Goal: Task Accomplishment & Management: Manage account settings

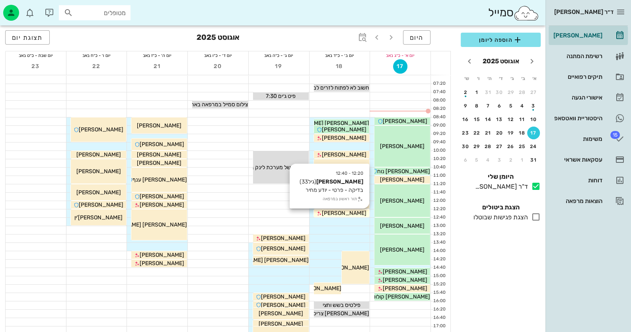
click at [342, 212] on span "[PERSON_NAME]" at bounding box center [344, 213] width 45 height 7
click at [353, 214] on span "[PERSON_NAME]" at bounding box center [344, 213] width 45 height 7
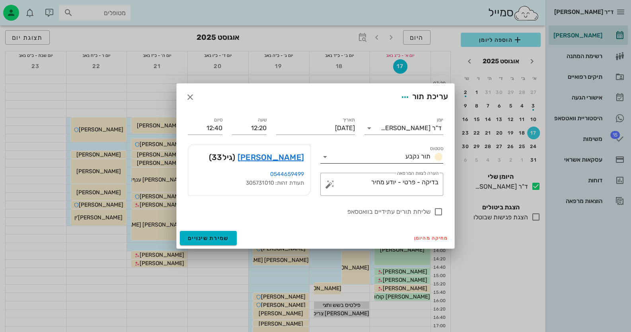
click at [327, 156] on icon at bounding box center [325, 157] width 10 height 10
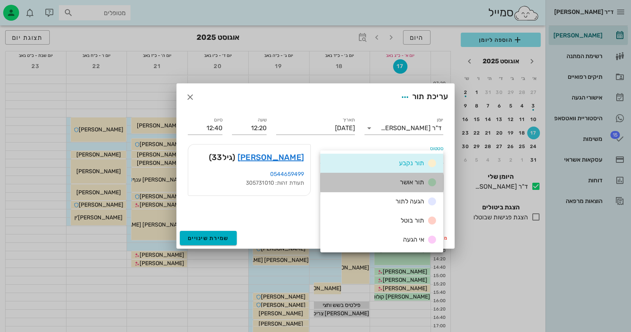
click at [394, 179] on div "תור אושר" at bounding box center [381, 182] width 123 height 19
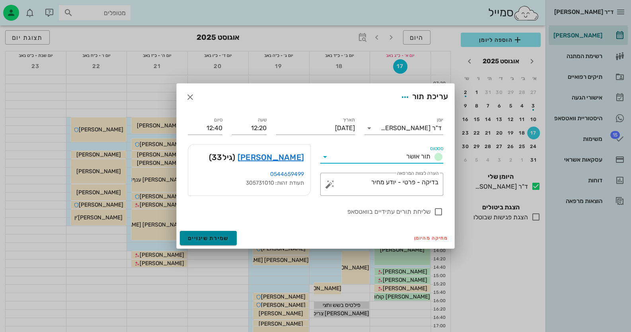
click at [216, 237] on span "שמירת שינויים" at bounding box center [208, 238] width 41 height 7
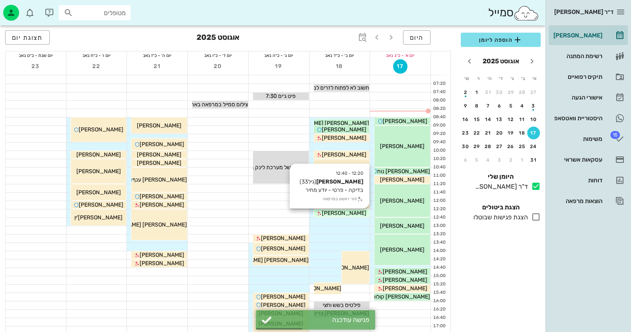
click at [366, 211] on div "[PERSON_NAME]" at bounding box center [342, 213] width 56 height 8
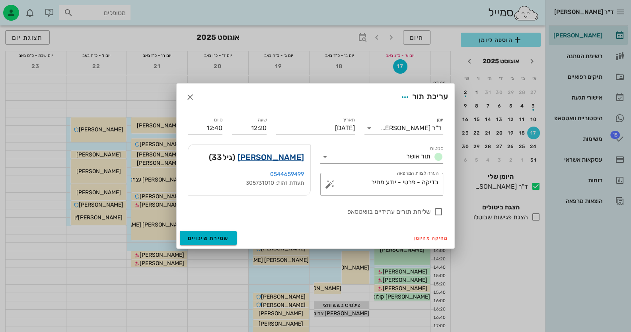
click at [298, 154] on link "שגיא דוד" at bounding box center [270, 157] width 66 height 13
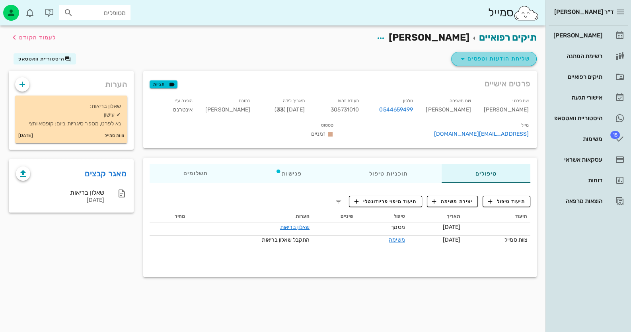
click at [503, 58] on span "שליחת הודעות וטפסים" at bounding box center [494, 59] width 72 height 10
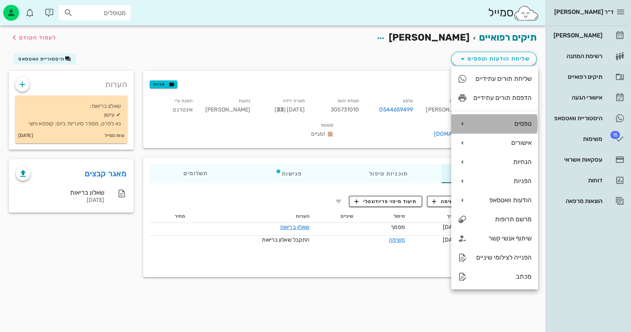
click at [507, 124] on div "טפסים" at bounding box center [502, 124] width 58 height 8
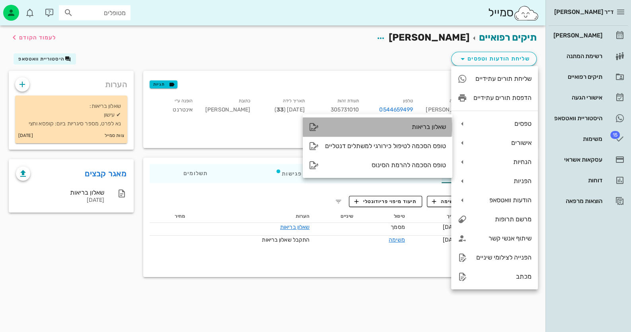
click at [441, 124] on div "שאלון בריאות" at bounding box center [385, 127] width 121 height 8
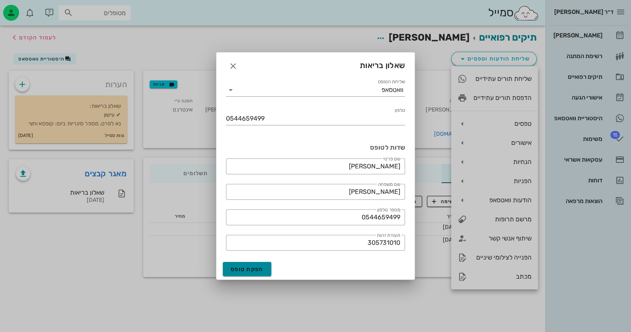
click at [236, 272] on span "הפקת טופס" at bounding box center [247, 269] width 33 height 7
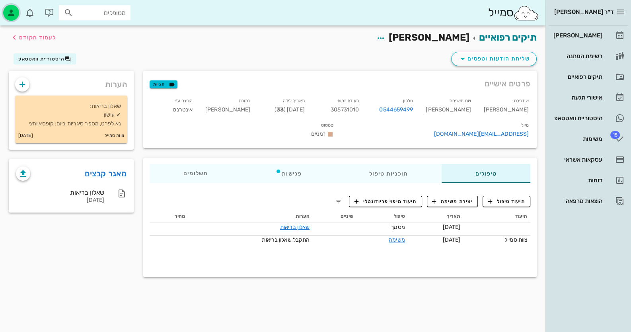
click at [10, 10] on icon "button" at bounding box center [11, 13] width 10 height 10
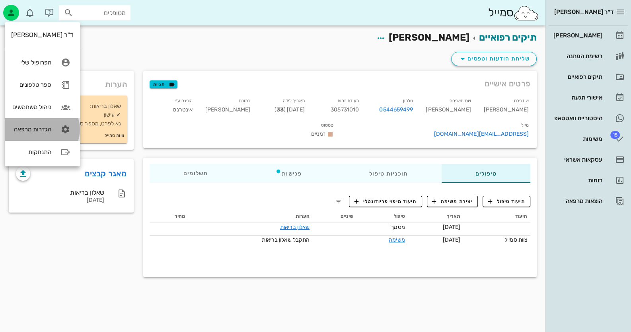
click at [49, 125] on link "הגדרות מרפאה" at bounding box center [42, 129] width 75 height 22
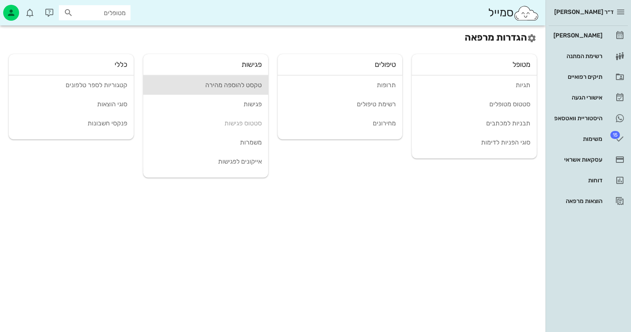
click at [241, 90] on link "טקסט להוספה מהירה" at bounding box center [205, 85] width 125 height 19
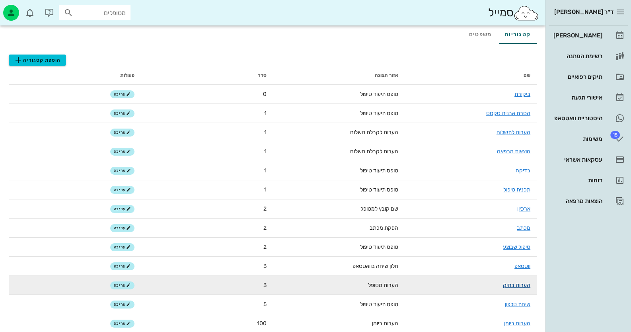
scroll to position [39, 0]
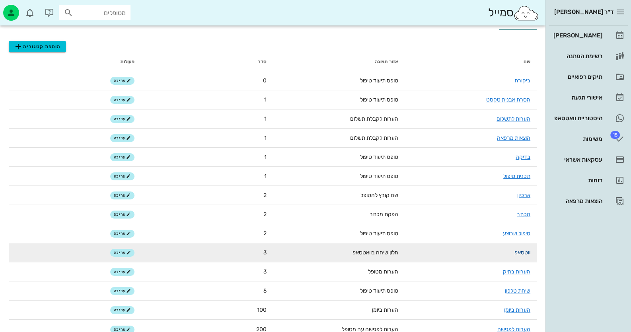
click at [529, 252] on link "ווטסאפ" at bounding box center [522, 252] width 16 height 7
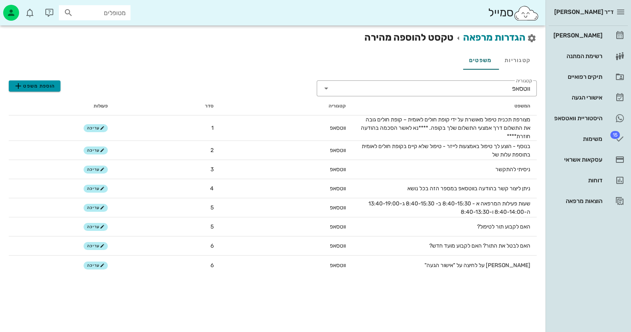
click at [42, 86] on span "הוספת משפט" at bounding box center [35, 86] width 42 height 10
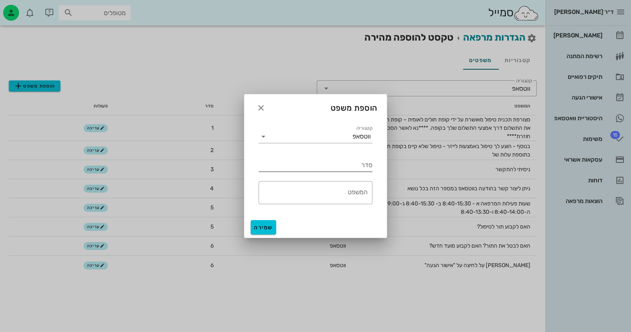
click at [355, 164] on input "סדר" at bounding box center [316, 165] width 114 height 13
type input "5"
paste textarea "ויצמן 14 תל אביב,סמוך לאיכילוב, מגדל מרכז ויצמן, קומה 15 חדר 1519. בתחבורה ציבו…"
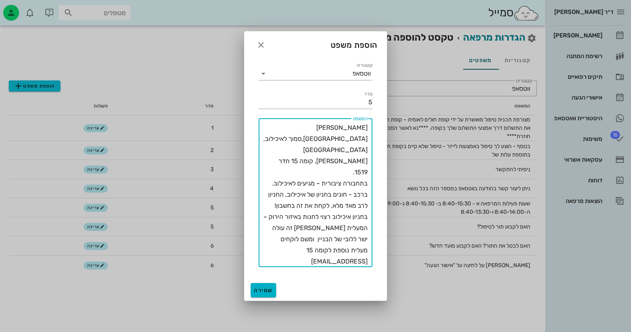
type textarea "ויצמן 14 תל אביב,סמוך לאיכילוב, מגדל מרכז ויצמן, קומה 15 חדר 1519. בתחבורה ציבו…"
click at [263, 286] on button "שמירה" at bounding box center [263, 290] width 25 height 14
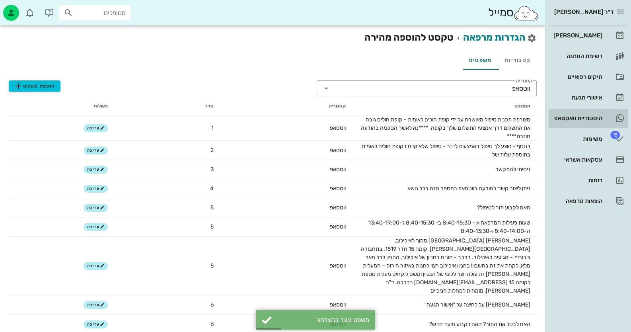
click at [606, 122] on link "היסטוריית וואטסאפ" at bounding box center [588, 118] width 79 height 19
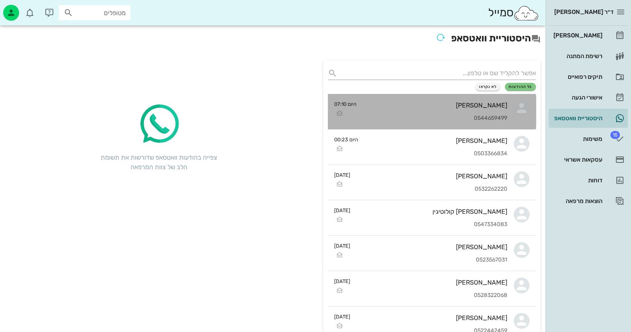
click at [413, 97] on div "שגיא דוד 0544659499" at bounding box center [435, 111] width 144 height 35
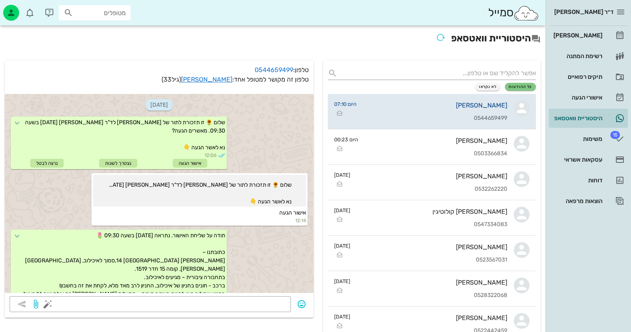
scroll to position [303, 0]
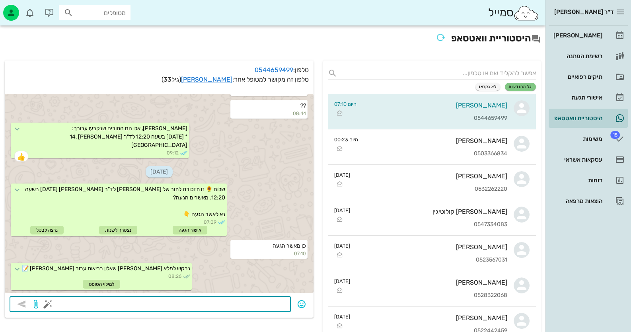
click at [260, 302] on textarea at bounding box center [167, 304] width 237 height 13
click at [45, 305] on button "button" at bounding box center [48, 304] width 10 height 10
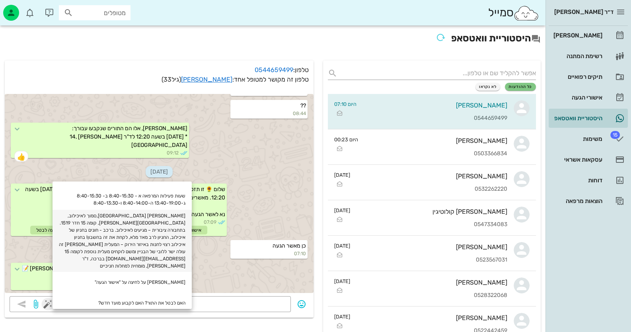
scroll to position [105, 0]
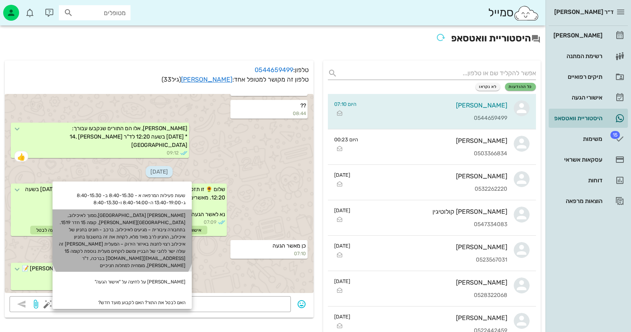
click at [151, 225] on div "ויצמן 14 תל אביב,סמוך לאיכילוב, מגדל מרכז ויצמן, קומה 15 חדר 1519. בתחבורה ציבו…" at bounding box center [122, 240] width 139 height 62
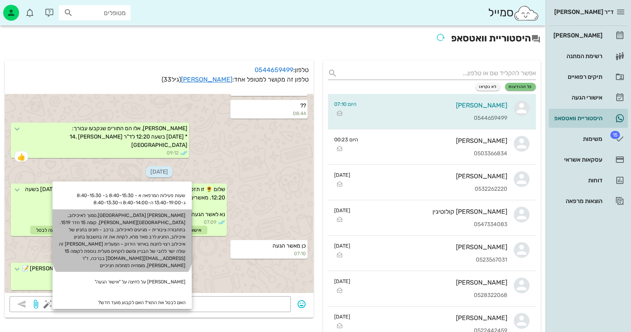
type textarea "ויצמן 14 תל אביב,סמוך לאיכילוב, מגדל מרכז ויצמן, קומה 15 חדר 1519. בתחבורה ציבו…"
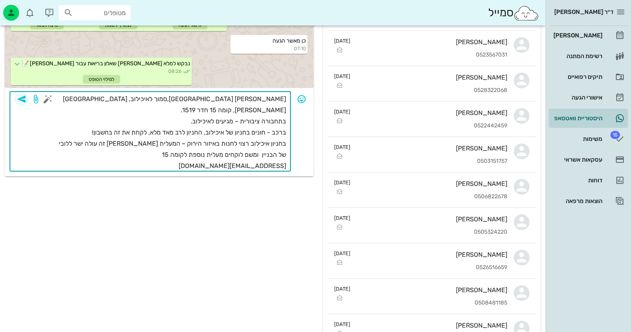
click at [23, 100] on icon "button" at bounding box center [22, 99] width 10 height 10
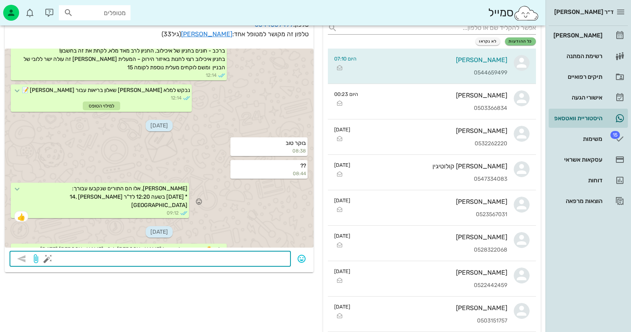
scroll to position [177, 0]
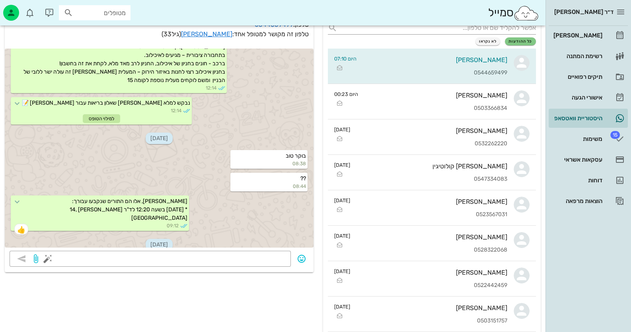
click at [569, 25] on hr at bounding box center [588, 25] width 79 height 0
click at [574, 30] on div "[PERSON_NAME]" at bounding box center [577, 35] width 51 height 13
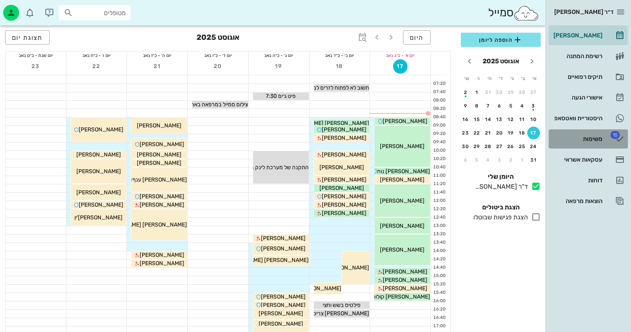
click at [590, 143] on div "משימות" at bounding box center [577, 138] width 51 height 13
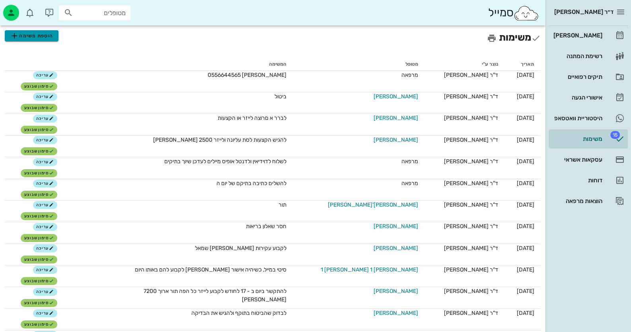
click at [22, 37] on span "הוספת משימה" at bounding box center [32, 36] width 44 height 10
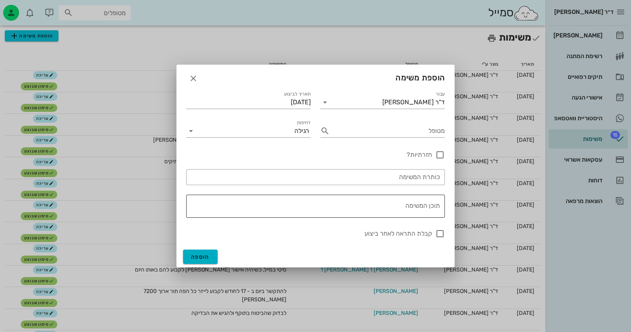
click at [401, 200] on textarea "תוכן המשימה" at bounding box center [314, 207] width 252 height 19
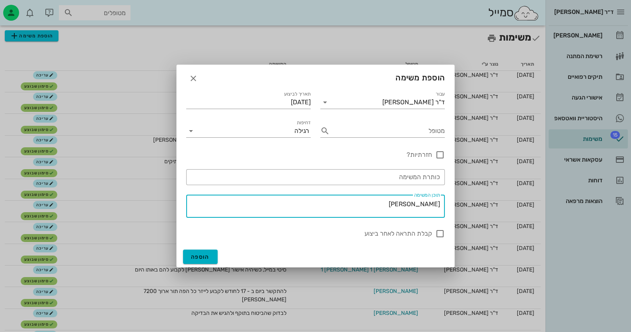
paste textarea "0544950085"
type textarea "[PERSON_NAME] 0544950085 בדיקה"
click at [213, 258] on button "הוספה" at bounding box center [200, 256] width 35 height 14
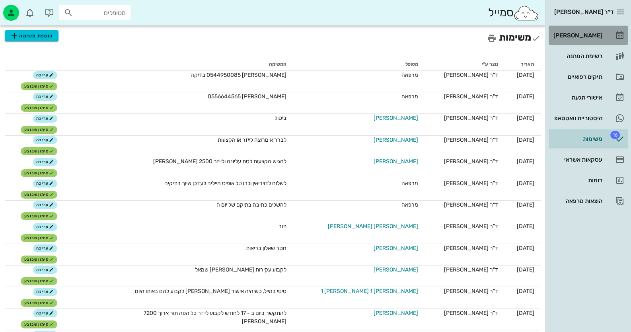
click at [591, 33] on div "[PERSON_NAME]" at bounding box center [577, 35] width 51 height 6
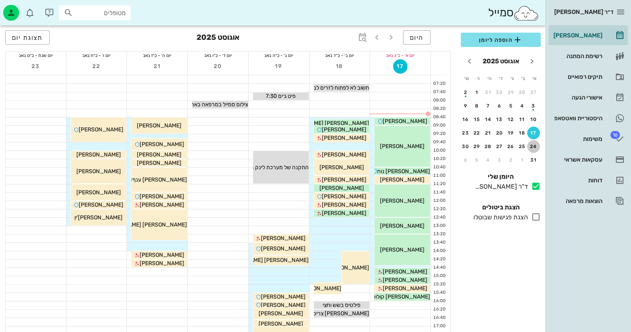
click at [533, 147] on div "24" at bounding box center [533, 147] width 13 height 6
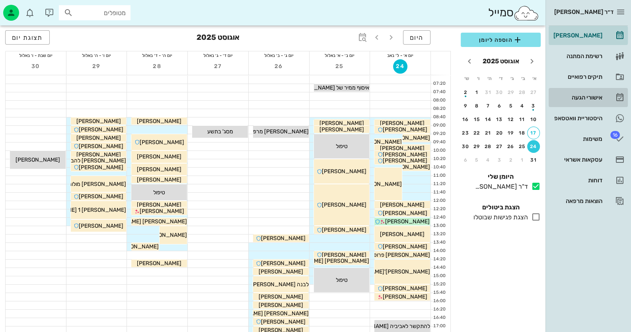
click at [589, 96] on div "אישורי הגעה" at bounding box center [577, 97] width 51 height 6
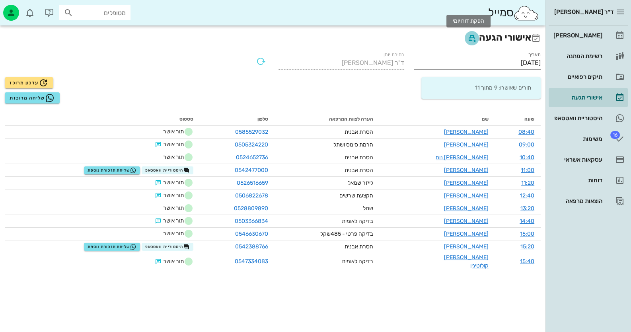
click at [468, 43] on icon "button" at bounding box center [472, 38] width 10 height 10
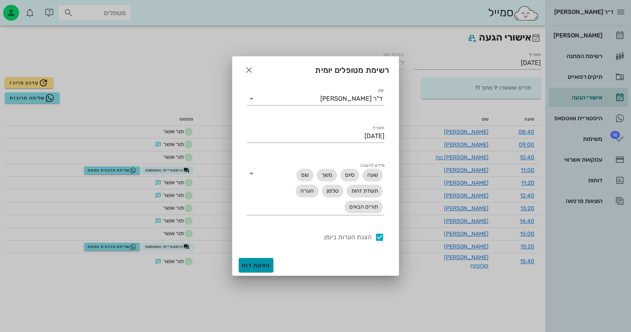
click at [265, 264] on span "הפקת דוח" at bounding box center [256, 265] width 28 height 7
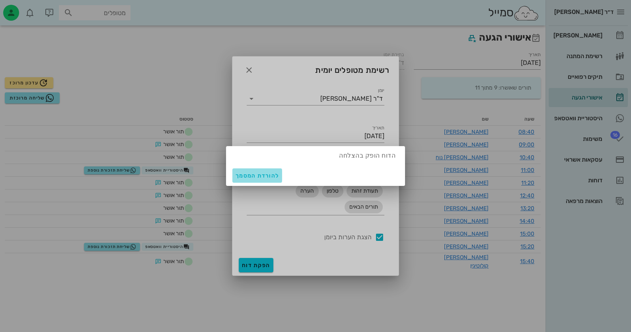
click at [276, 178] on span "להורדת המסמך" at bounding box center [256, 175] width 43 height 7
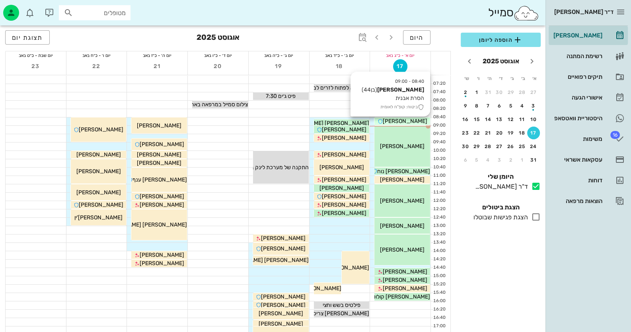
click at [413, 121] on span "[PERSON_NAME]" at bounding box center [405, 121] width 45 height 7
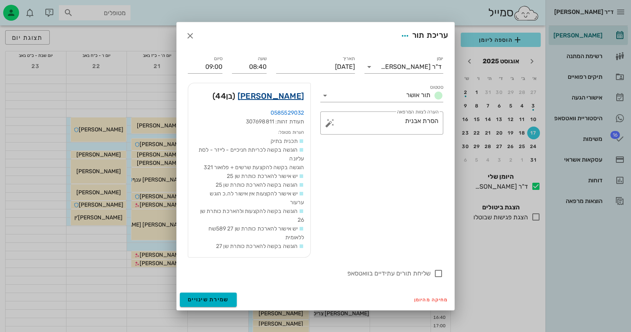
click at [286, 97] on link "[PERSON_NAME]" at bounding box center [270, 96] width 66 height 13
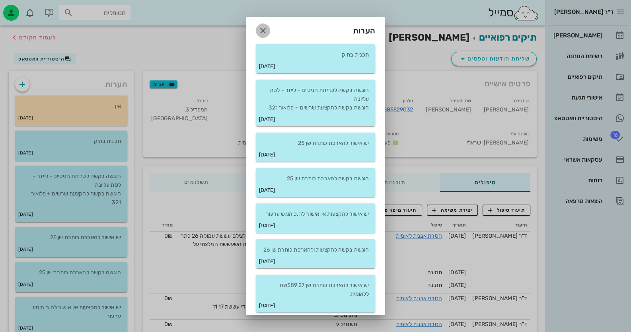
click at [268, 34] on icon "button" at bounding box center [263, 31] width 10 height 10
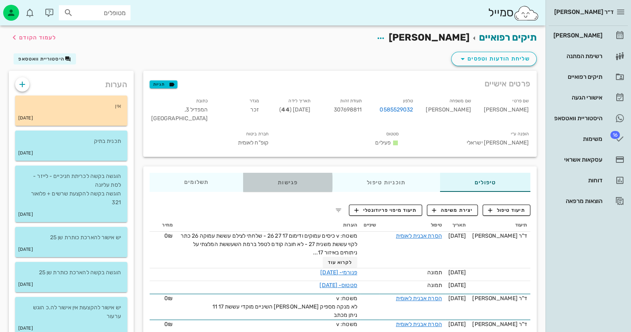
click at [289, 173] on div "פגישות" at bounding box center [287, 182] width 89 height 19
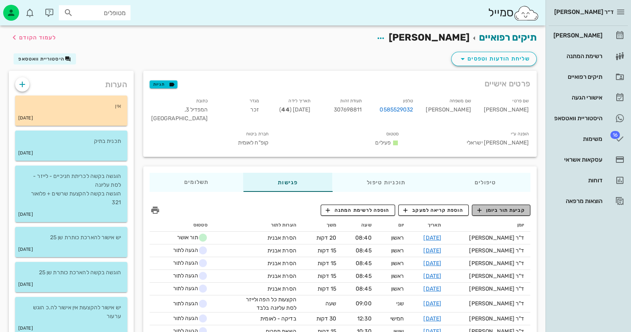
click at [516, 206] on span "קביעת תור ביומן" at bounding box center [501, 209] width 48 height 7
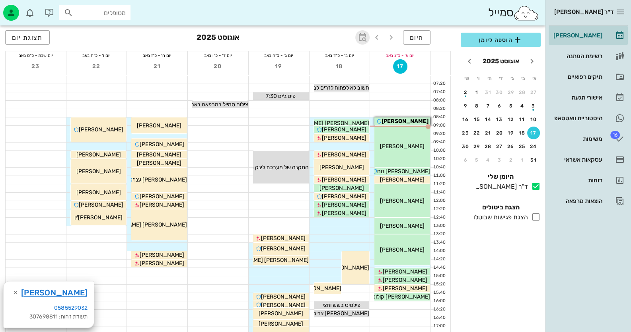
click at [362, 38] on icon "button" at bounding box center [363, 38] width 10 height 10
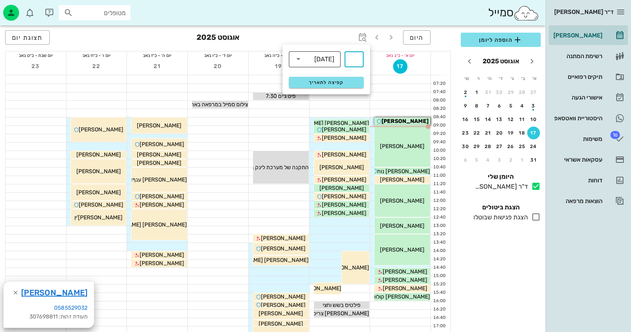
click at [334, 63] on div "[DATE]" at bounding box center [320, 59] width 31 height 16
drag, startPoint x: 329, startPoint y: 97, endPoint x: 366, endPoint y: 45, distance: 64.5
click at [329, 97] on div "חודשים" at bounding box center [314, 94] width 39 height 13
click at [362, 59] on div "​" at bounding box center [353, 59] width 19 height 16
type input "4"
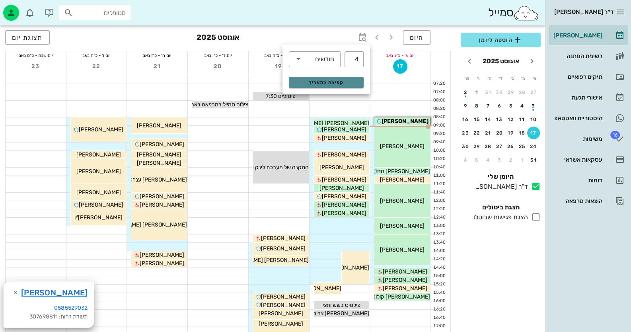
click at [297, 77] on button "קפיצה לתאריך" at bounding box center [326, 82] width 75 height 11
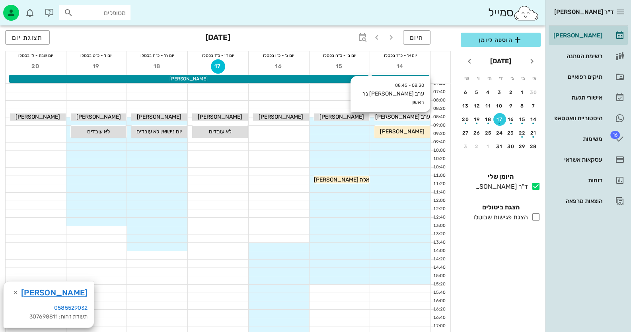
click at [423, 115] on span "ערב [PERSON_NAME] נר ראשון" at bounding box center [392, 116] width 76 height 7
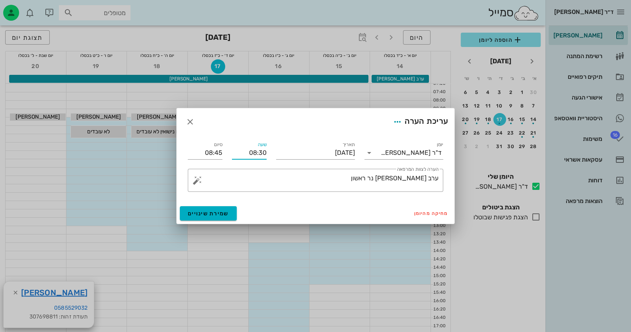
click at [263, 153] on input "08:30" at bounding box center [249, 152] width 35 height 13
click at [258, 187] on div "08:10" at bounding box center [249, 190] width 22 height 6
type input "08:10"
type input "08:25"
click at [228, 208] on button "שמירת שינויים" at bounding box center [208, 213] width 57 height 14
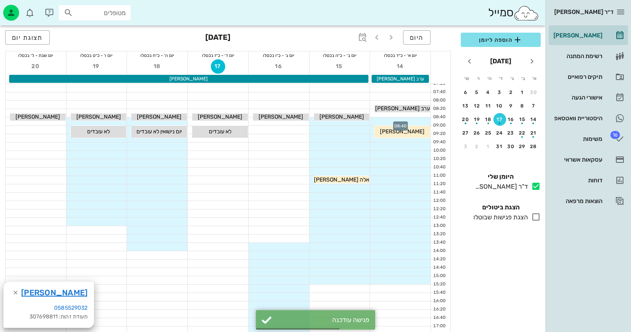
click at [414, 120] on div at bounding box center [400, 121] width 60 height 8
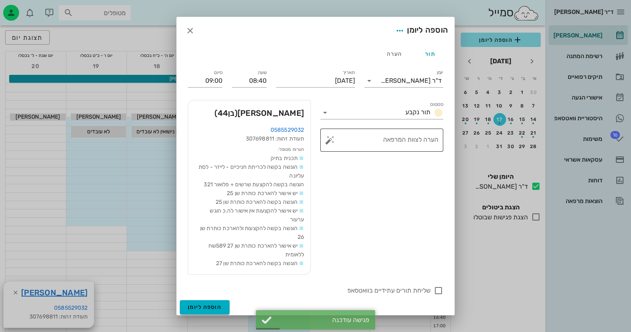
click at [331, 138] on button "button" at bounding box center [330, 140] width 10 height 10
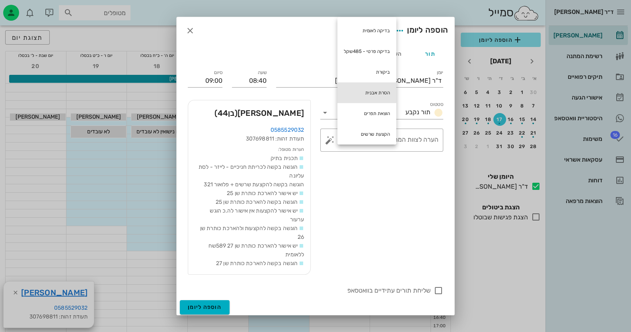
click at [388, 87] on div "הסרת אבנית" at bounding box center [366, 92] width 59 height 21
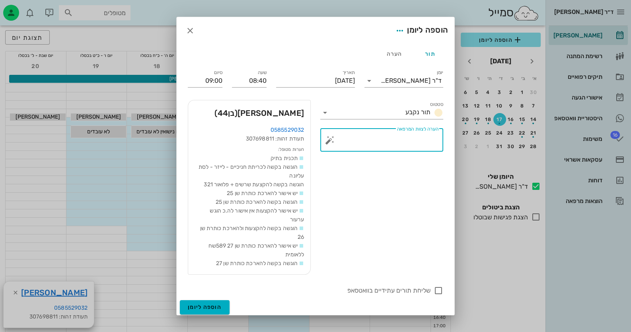
type textarea "הסרת אבנית"
click at [438, 287] on div at bounding box center [439, 291] width 14 height 14
checkbox input "true"
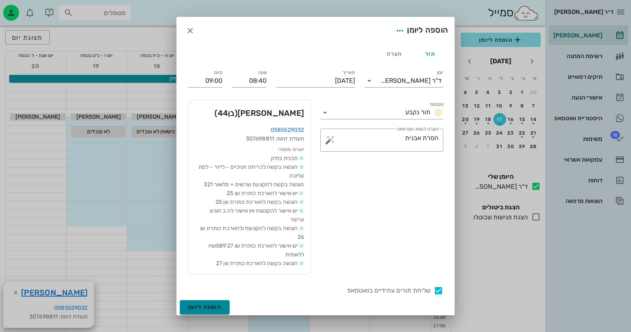
click at [214, 303] on button "הוספה ליומן" at bounding box center [205, 307] width 50 height 14
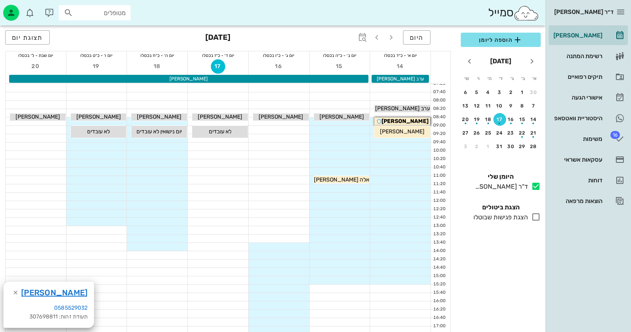
click at [20, 262] on div at bounding box center [36, 263] width 60 height 8
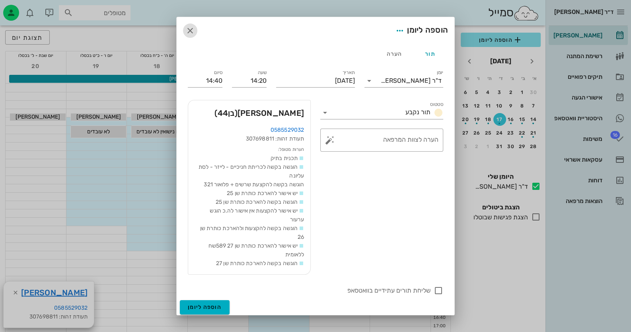
click at [195, 27] on icon "button" at bounding box center [190, 31] width 10 height 10
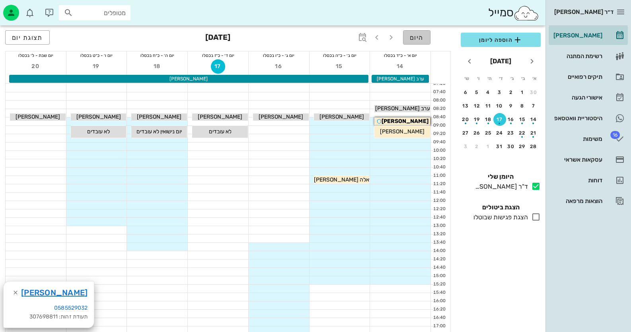
click at [419, 41] on span "היום" at bounding box center [417, 38] width 14 height 8
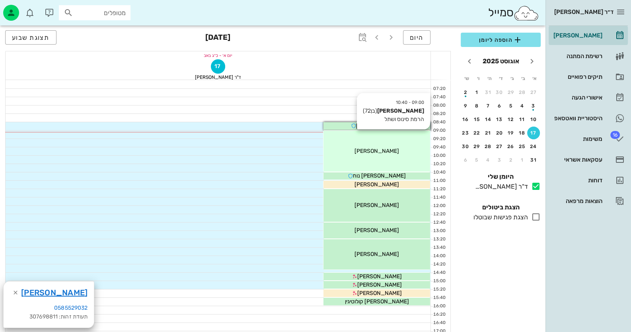
click at [404, 130] on div "09:00 - 10:40 [PERSON_NAME] (בן 72 ) הרמת סינוס ושתל [PERSON_NAME]" at bounding box center [376, 126] width 107 height 8
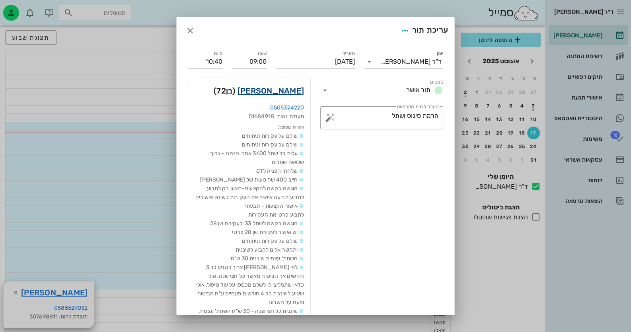
click at [302, 93] on link "[PERSON_NAME]" at bounding box center [270, 90] width 66 height 13
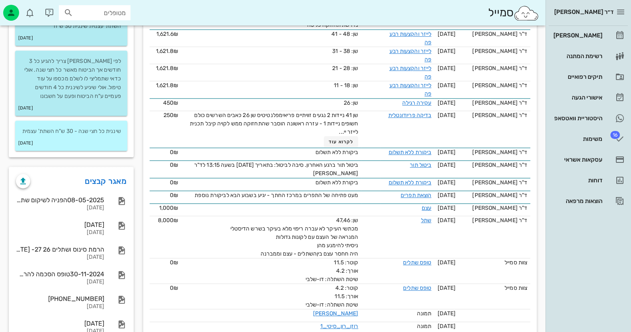
scroll to position [557, 0]
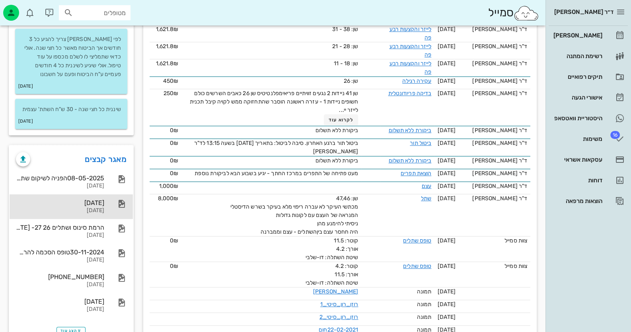
click at [111, 208] on div at bounding box center [118, 204] width 18 height 10
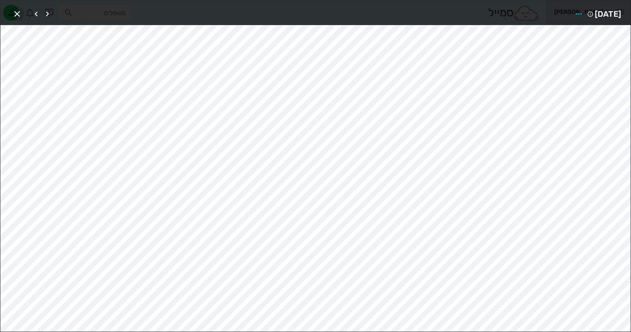
click at [16, 9] on icon "button" at bounding box center [17, 14] width 10 height 10
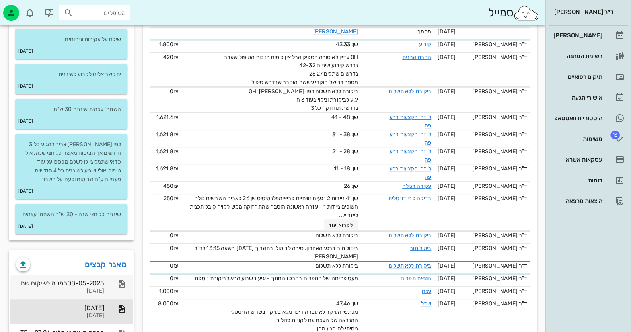
scroll to position [438, 0]
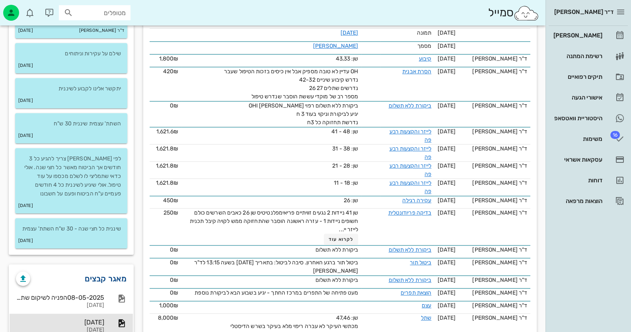
click at [108, 285] on link "מאגר קבצים" at bounding box center [106, 278] width 42 height 13
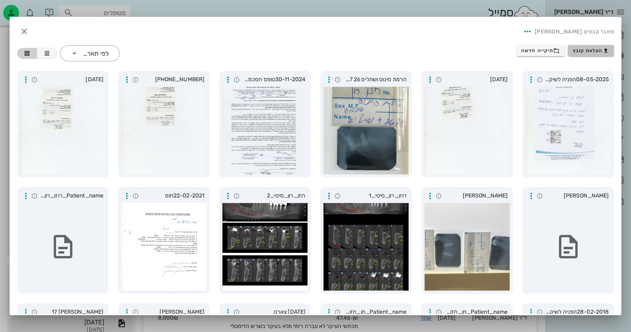
click at [588, 54] on button "העלאת קובץ" at bounding box center [591, 50] width 46 height 11
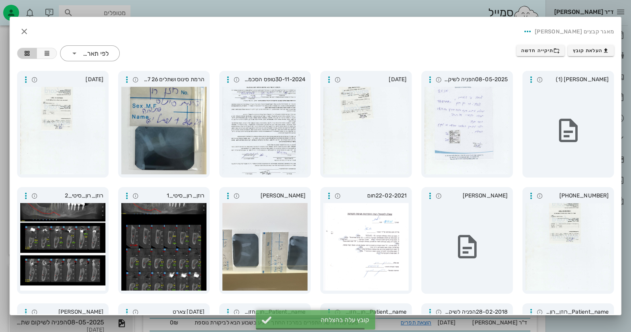
scroll to position [433, 0]
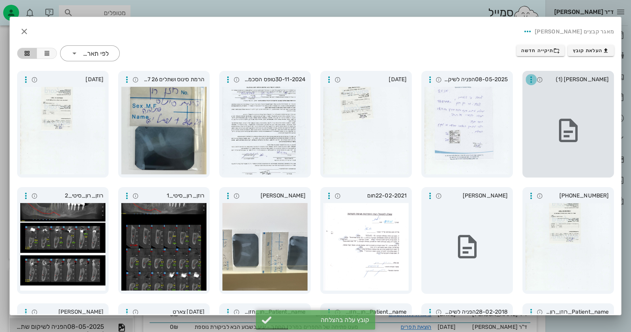
click at [529, 80] on icon "button" at bounding box center [531, 80] width 10 height 10
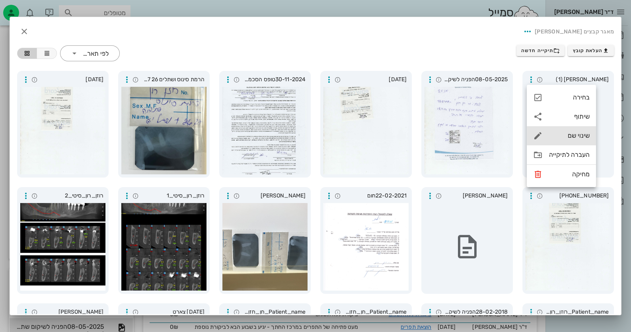
click at [578, 132] on div "שינוי שם" at bounding box center [569, 136] width 41 height 8
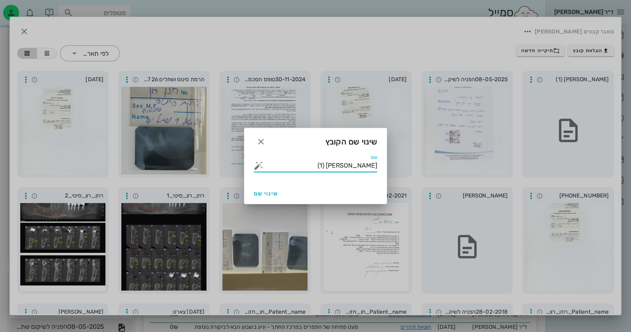
drag, startPoint x: 339, startPoint y: 169, endPoint x: 422, endPoint y: 169, distance: 83.5
type input "x"
type input "סיטי עליון חדש"
click at [277, 191] on span "שינוי שם" at bounding box center [266, 193] width 24 height 7
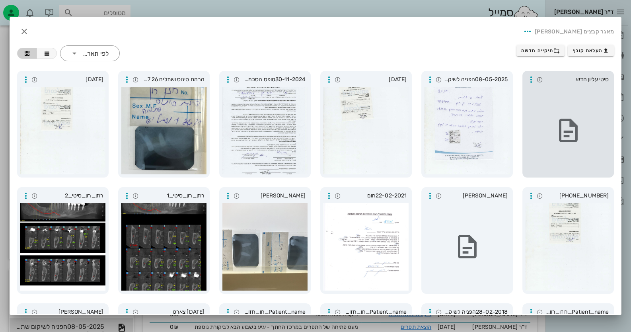
click at [556, 129] on icon at bounding box center [568, 131] width 28 height 28
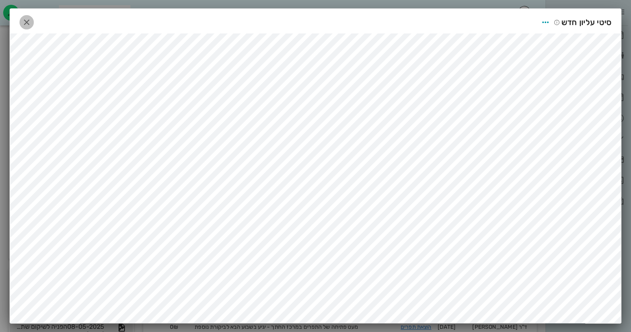
click at [30, 21] on icon "button" at bounding box center [27, 23] width 10 height 10
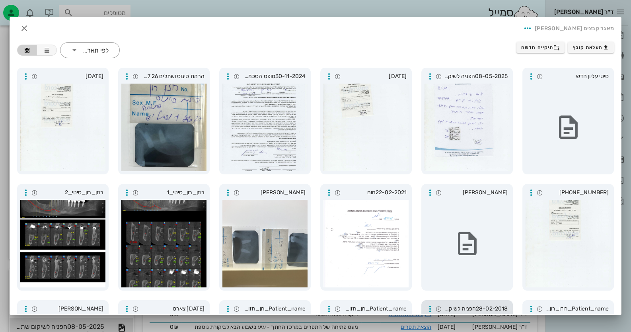
scroll to position [0, 0]
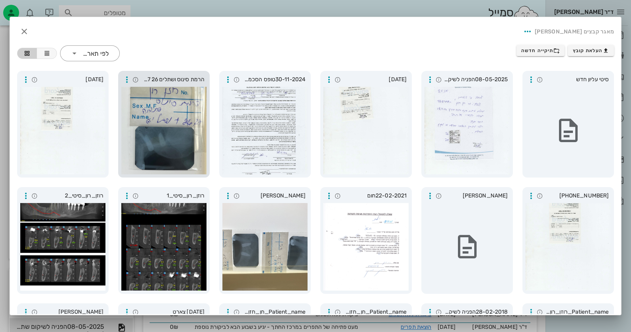
click at [169, 115] on div at bounding box center [163, 131] width 85 height 88
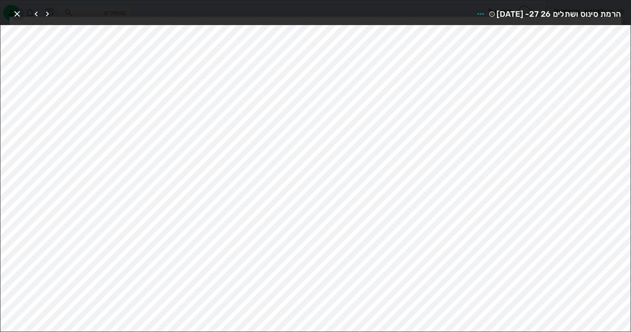
click at [18, 15] on icon "button" at bounding box center [17, 14] width 10 height 10
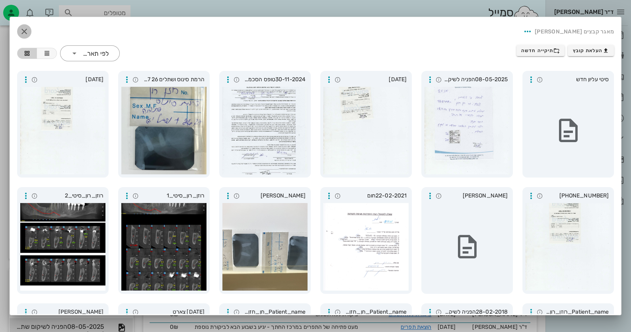
click at [28, 29] on icon "button" at bounding box center [24, 32] width 10 height 10
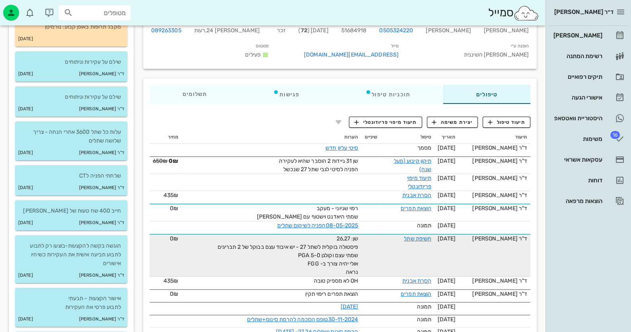
scroll to position [119, 0]
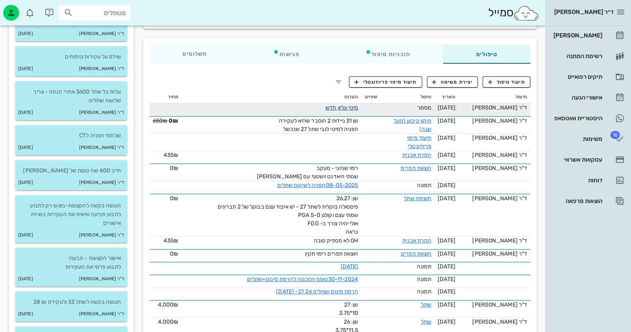
click at [358, 111] on link "סיטי עליון חדש" at bounding box center [341, 107] width 33 height 7
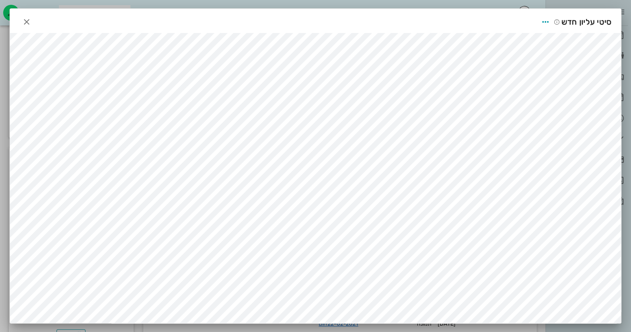
scroll to position [557, 0]
click at [28, 17] on icon "button" at bounding box center [27, 22] width 10 height 10
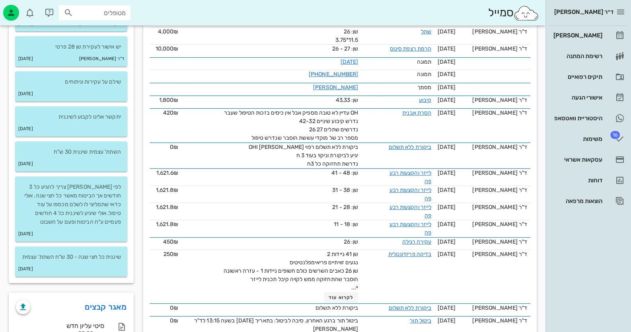
scroll to position [358, 0]
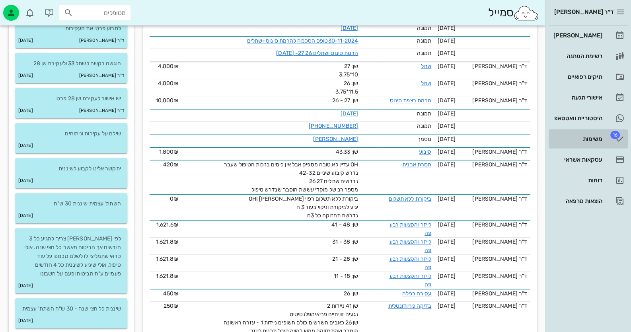
click at [580, 136] on div "משימות" at bounding box center [577, 139] width 51 height 6
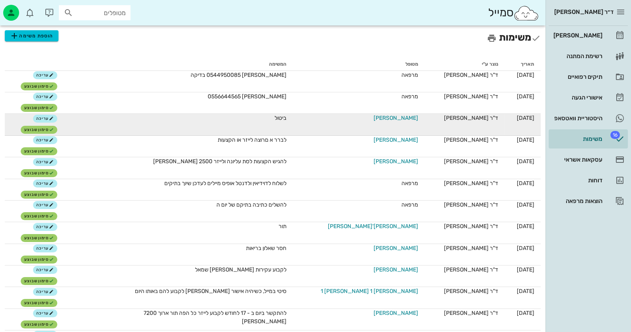
click at [381, 119] on span "[PERSON_NAME]" at bounding box center [396, 118] width 45 height 8
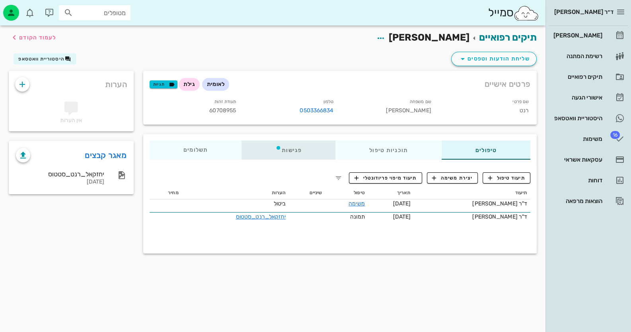
click at [281, 148] on icon at bounding box center [278, 147] width 6 height 6
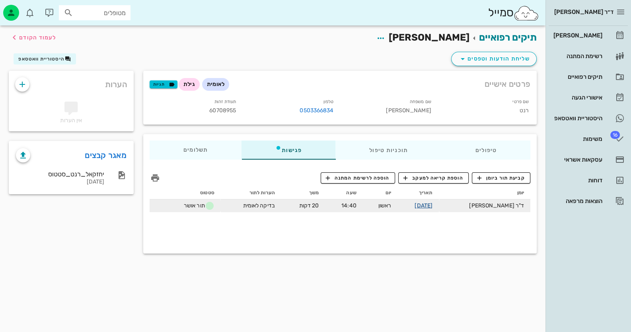
click at [432, 205] on link "[DATE]" at bounding box center [423, 205] width 18 height 7
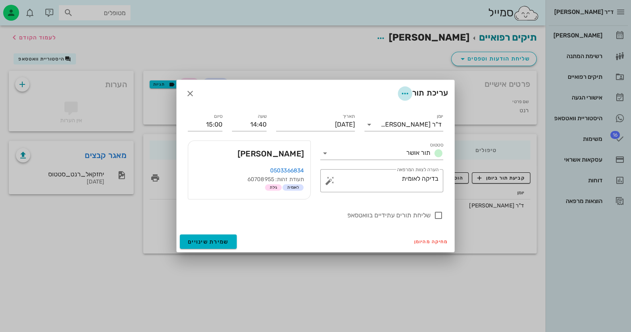
click at [404, 95] on icon "button" at bounding box center [405, 94] width 10 height 10
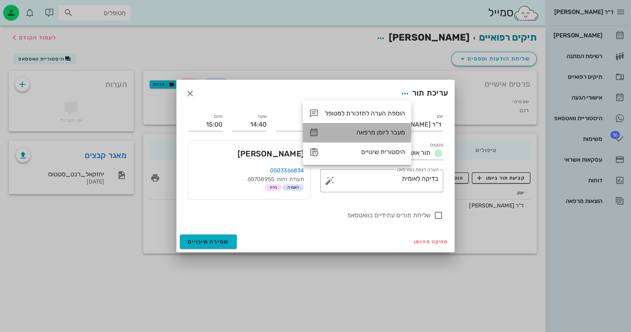
click at [395, 126] on div "מעבר ליומן מרפאה" at bounding box center [357, 132] width 109 height 19
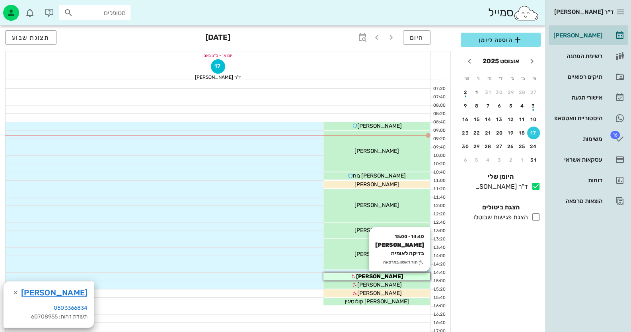
click at [396, 276] on div "[PERSON_NAME]" at bounding box center [376, 276] width 107 height 8
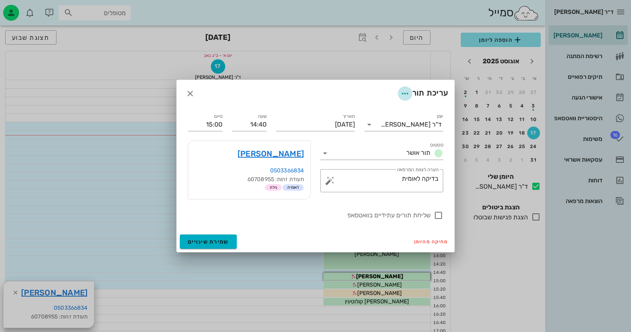
click at [408, 95] on span "button" at bounding box center [405, 94] width 14 height 10
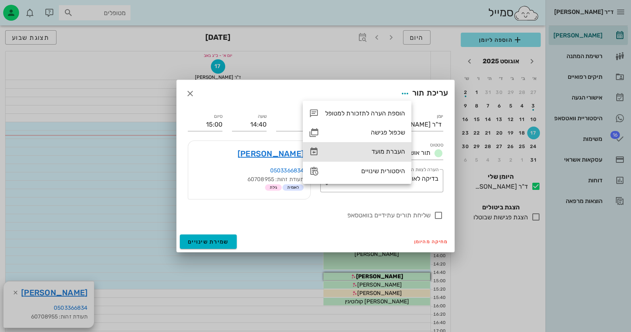
click at [394, 152] on div "העברת מועד" at bounding box center [365, 152] width 80 height 8
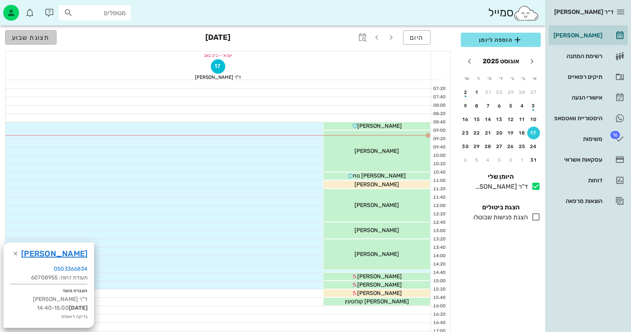
click at [27, 37] on span "תצוגת שבוע" at bounding box center [31, 38] width 38 height 8
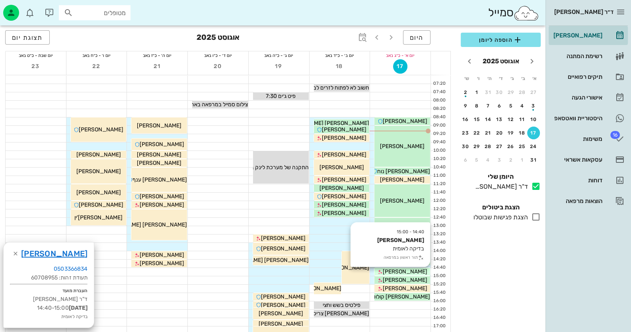
click at [420, 271] on div "[PERSON_NAME]" at bounding box center [402, 271] width 56 height 8
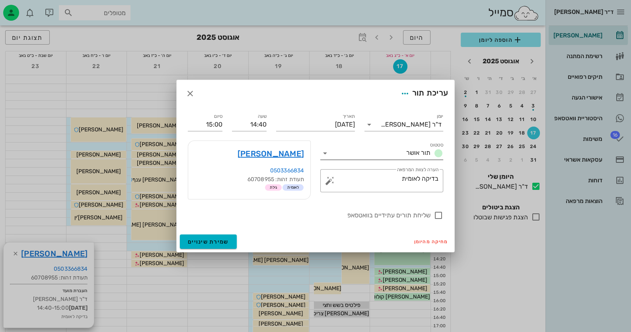
click at [324, 153] on icon at bounding box center [325, 153] width 10 height 10
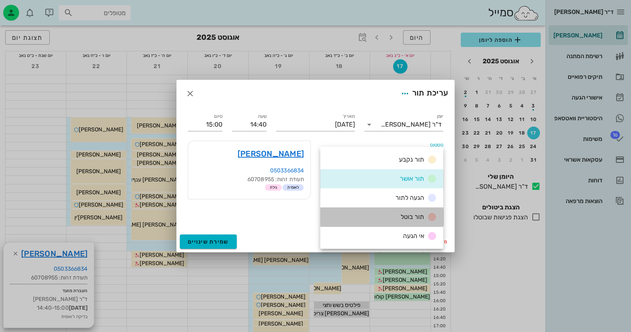
click at [418, 214] on span "תור בוטל" at bounding box center [412, 217] width 23 height 8
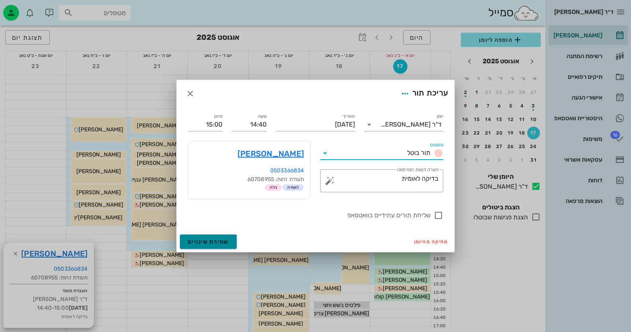
click at [216, 237] on button "שמירת שינויים" at bounding box center [208, 241] width 57 height 14
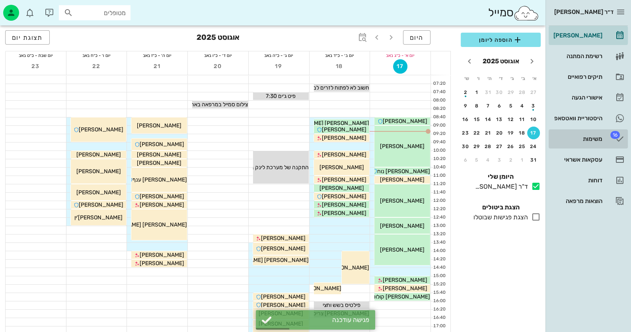
click at [611, 136] on span "16" at bounding box center [615, 135] width 10 height 8
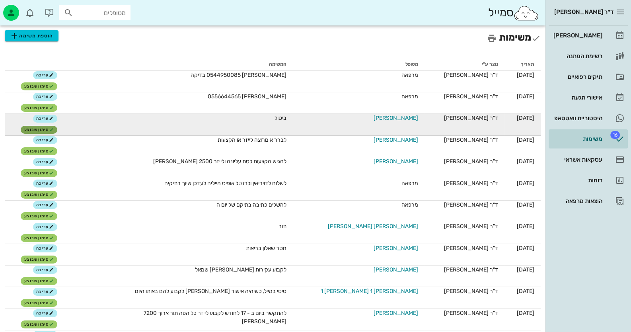
click at [53, 128] on span "סימון שבוצע" at bounding box center [38, 129] width 29 height 5
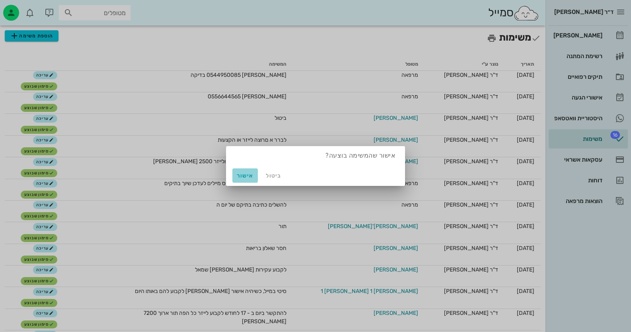
click at [243, 170] on button "אישור" at bounding box center [244, 175] width 25 height 14
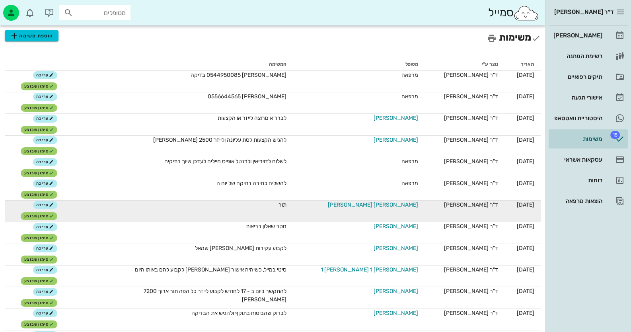
click at [392, 201] on span "[PERSON_NAME]'[PERSON_NAME]" at bounding box center [373, 204] width 90 height 8
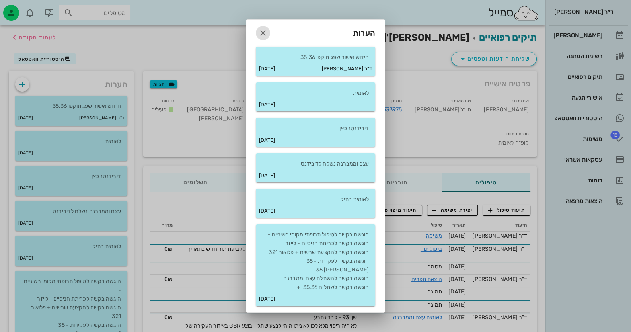
click at [260, 32] on icon "button" at bounding box center [263, 33] width 10 height 10
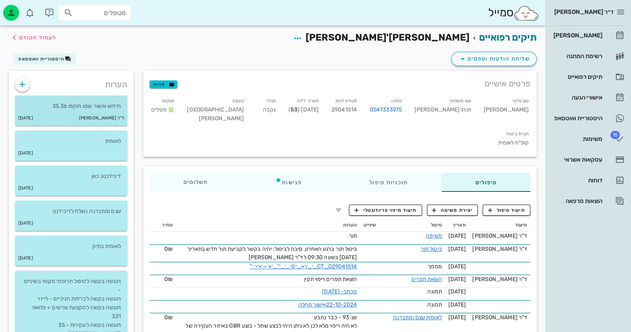
click at [85, 115] on div "ד"ר [PERSON_NAME] [DATE]" at bounding box center [71, 118] width 112 height 15
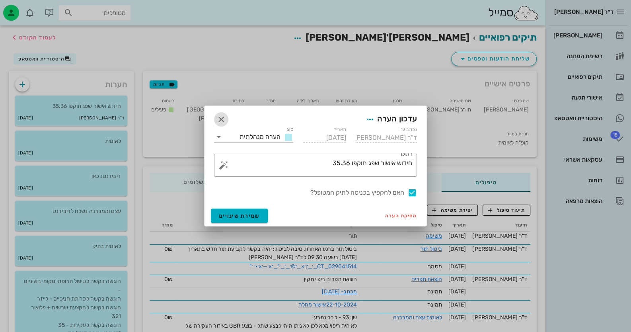
click at [219, 118] on icon "button" at bounding box center [221, 120] width 10 height 10
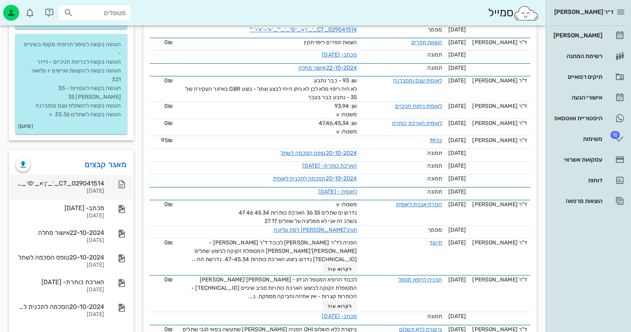
scroll to position [239, 0]
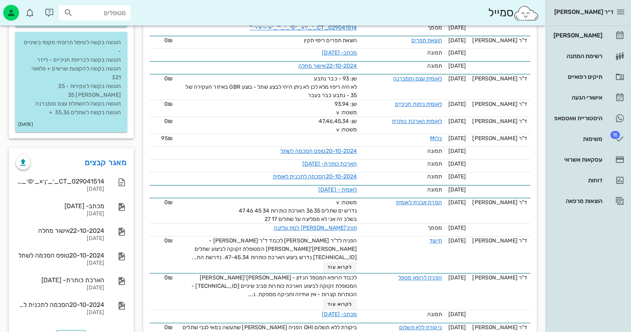
click at [115, 97] on p "הוגשה בקשה לטיפול תרופתי מקומי בשיניים - הוגשה בקשה לכריתת חניכיים - לייזר הוגש…" at bounding box center [70, 77] width 99 height 79
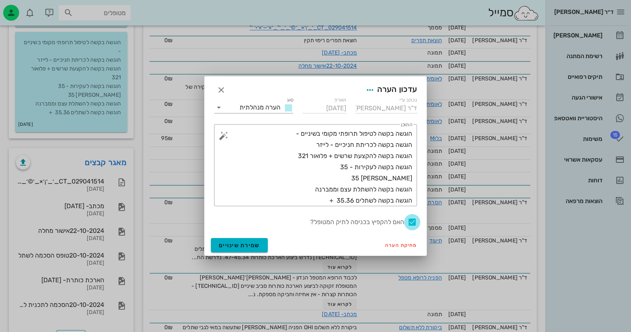
click at [413, 220] on div at bounding box center [412, 222] width 14 height 14
checkbox input "false"
click at [254, 245] on span "שמירת שינויים" at bounding box center [239, 245] width 41 height 7
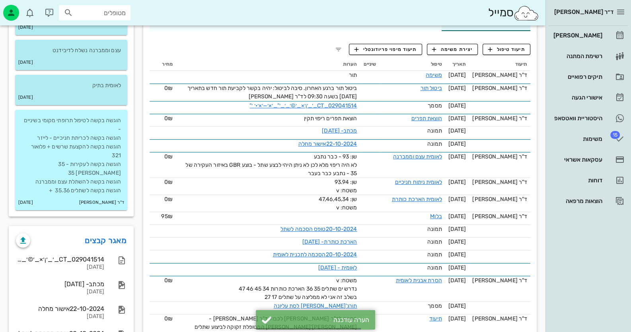
scroll to position [159, 0]
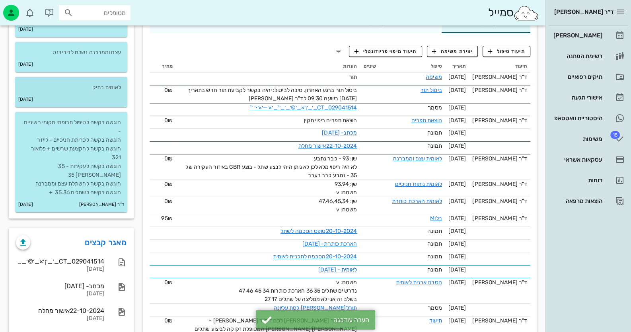
click at [110, 101] on div "[DATE]" at bounding box center [71, 99] width 112 height 15
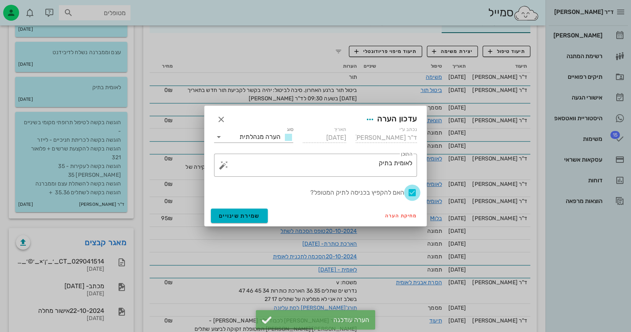
click at [414, 192] on div at bounding box center [412, 193] width 14 height 14
checkbox input "false"
click at [231, 215] on span "שמירת שינויים" at bounding box center [239, 215] width 41 height 7
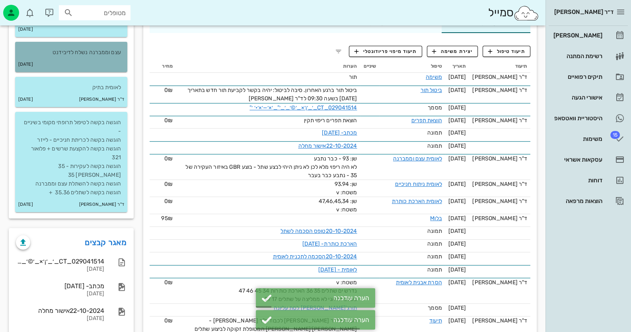
click at [95, 53] on p "עצם וממברנה נשלח לדיבידנט" at bounding box center [70, 52] width 99 height 9
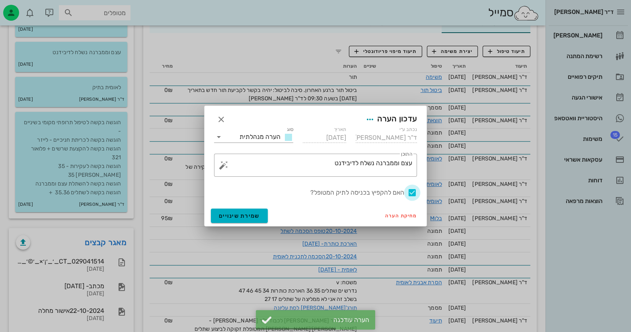
click at [408, 191] on div at bounding box center [412, 193] width 14 height 14
checkbox input "false"
click at [235, 212] on span "שמירת שינויים" at bounding box center [239, 215] width 41 height 7
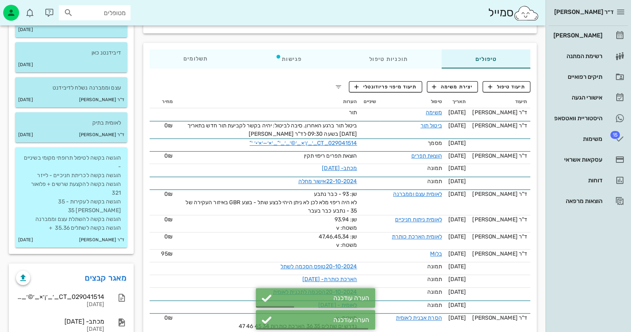
scroll to position [79, 0]
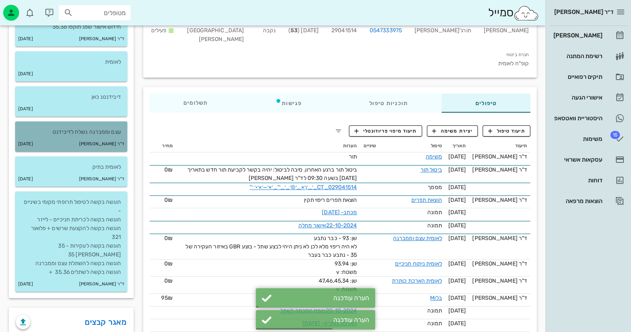
click at [114, 132] on p "עצם וממברנה נשלח לדיבידנט" at bounding box center [70, 132] width 99 height 9
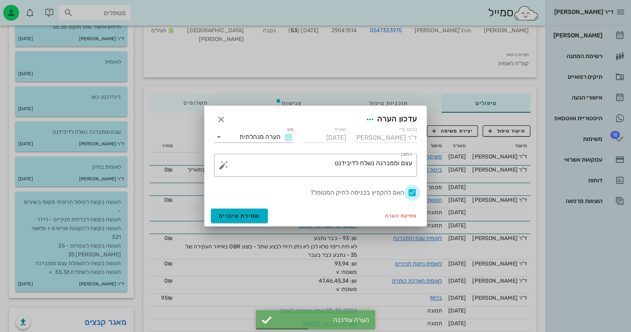
click at [414, 191] on div at bounding box center [412, 193] width 14 height 14
checkbox input "false"
click at [226, 212] on button "שמירת שינויים" at bounding box center [239, 215] width 57 height 14
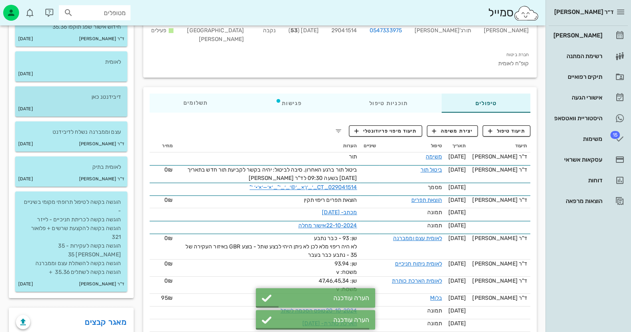
click at [109, 107] on div "[DATE]" at bounding box center [71, 108] width 112 height 15
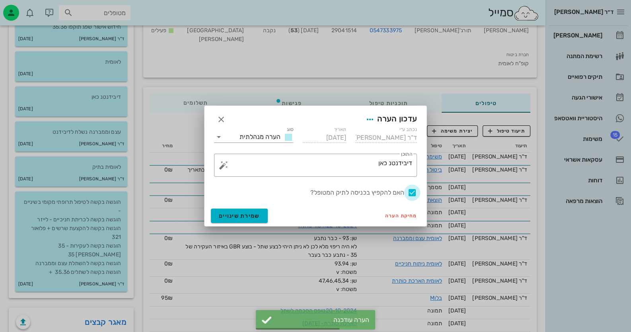
click at [413, 189] on div at bounding box center [412, 193] width 14 height 14
checkbox input "false"
click at [226, 218] on span "שמירת שינויים" at bounding box center [239, 215] width 41 height 7
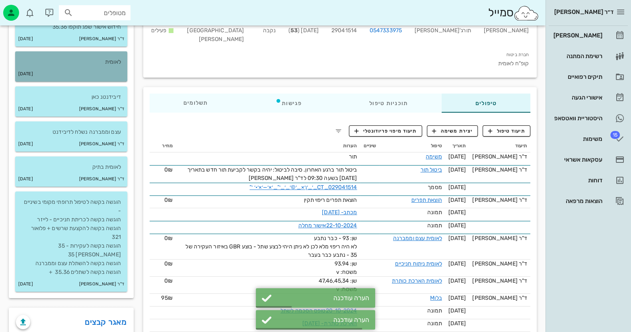
click at [103, 65] on p "לאומית" at bounding box center [70, 62] width 99 height 9
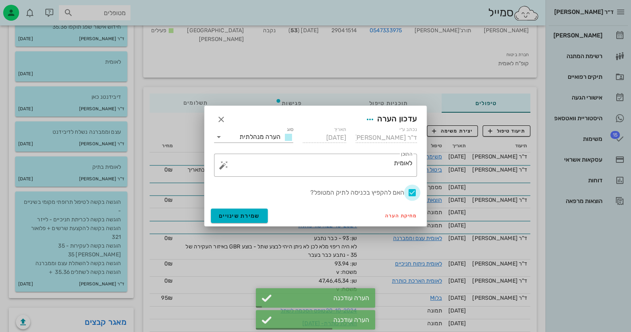
click at [414, 192] on div at bounding box center [412, 193] width 14 height 14
checkbox input "false"
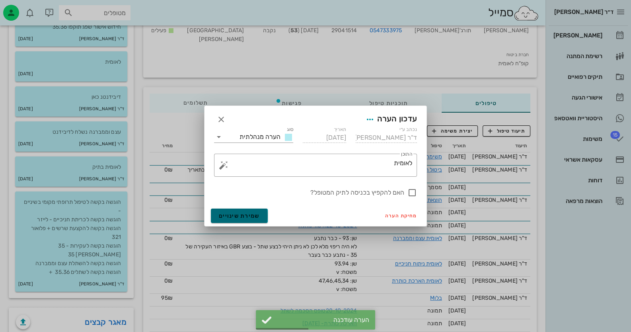
click at [227, 216] on span "שמירת שינויים" at bounding box center [239, 215] width 41 height 7
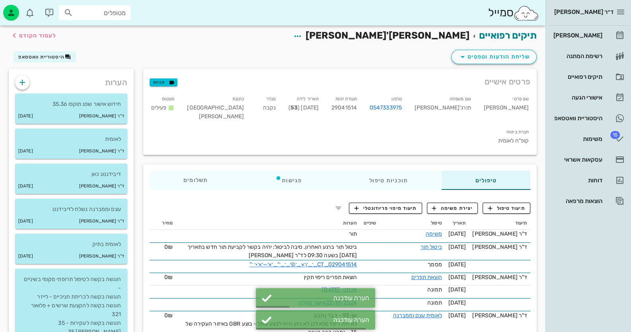
scroll to position [0, 0]
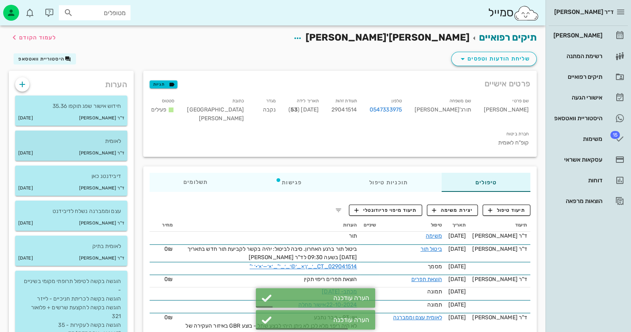
click at [103, 148] on div "ד"ר [PERSON_NAME] [DATE]" at bounding box center [71, 153] width 112 height 15
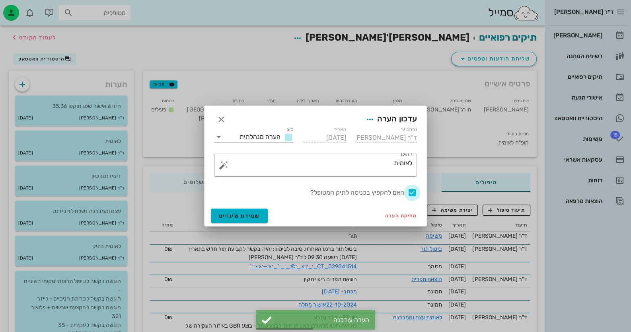
click at [414, 192] on div at bounding box center [412, 193] width 14 height 14
checkbox input "false"
click at [255, 209] on button "שמירת שינויים" at bounding box center [239, 215] width 57 height 14
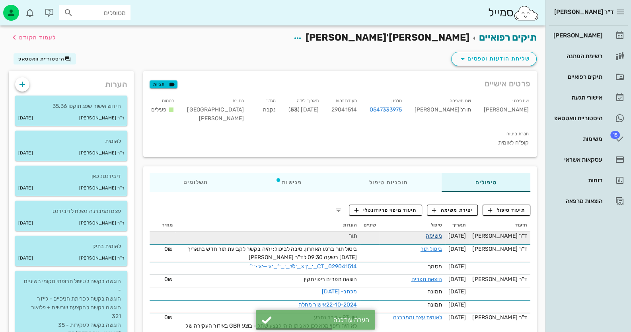
click at [440, 232] on link "משימה" at bounding box center [434, 235] width 16 height 7
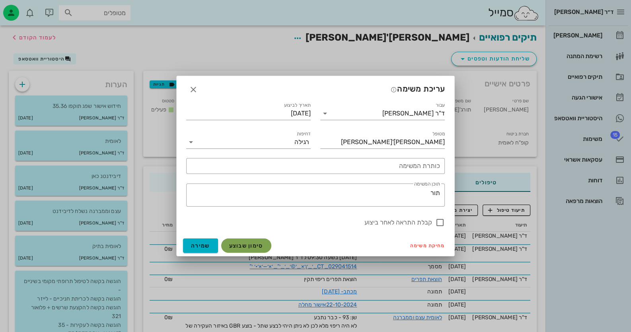
click at [263, 244] on button "סימון שבוצע" at bounding box center [246, 245] width 50 height 14
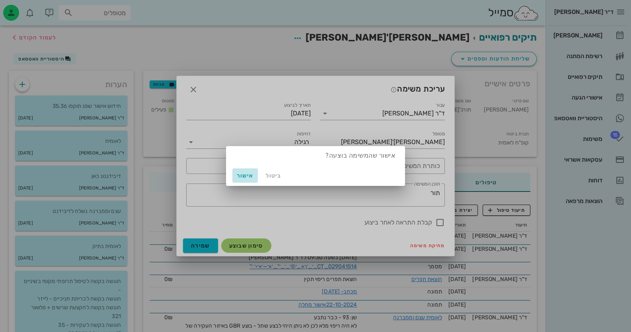
click at [246, 178] on span "אישור" at bounding box center [244, 175] width 19 height 7
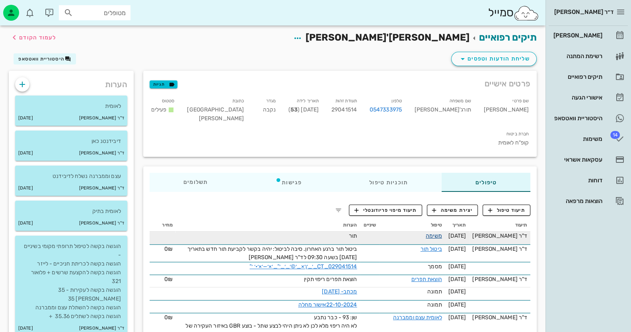
click at [433, 232] on link "משימה" at bounding box center [434, 235] width 16 height 7
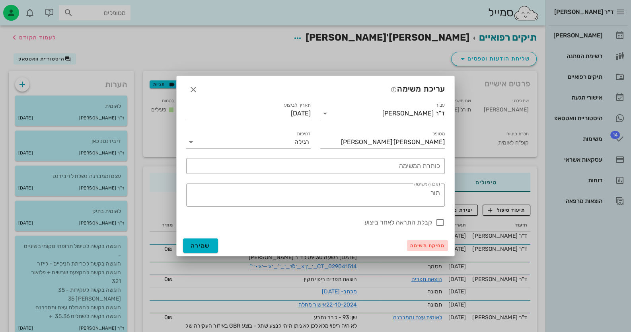
click at [438, 244] on span "מחיקת משימה" at bounding box center [427, 246] width 35 height 6
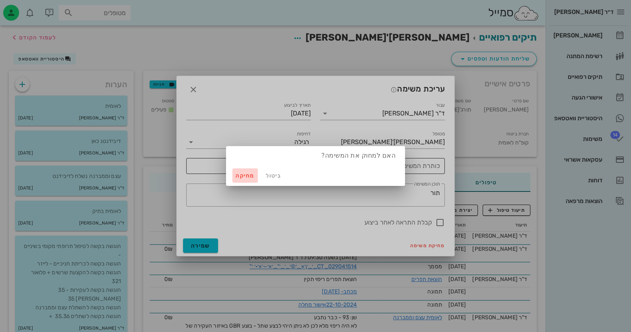
click at [244, 169] on button "מחיקה" at bounding box center [244, 175] width 25 height 14
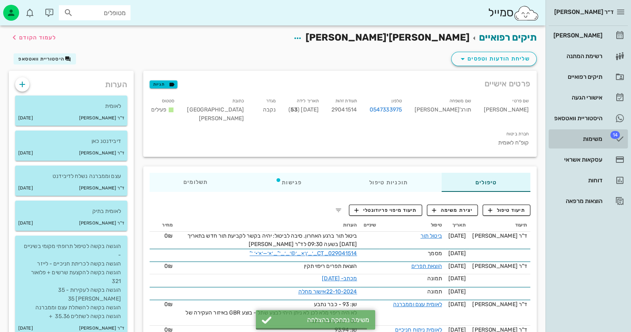
click at [605, 129] on link "14 משימות" at bounding box center [588, 138] width 79 height 19
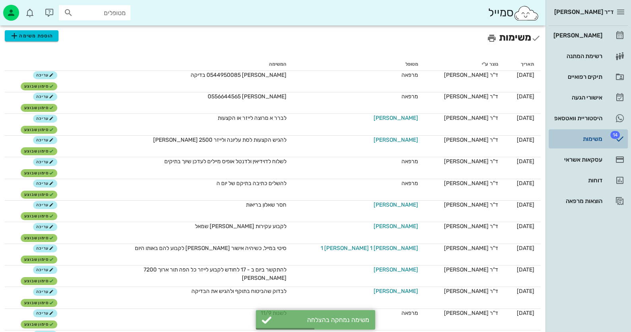
click at [605, 133] on link "14 משימות" at bounding box center [588, 138] width 79 height 19
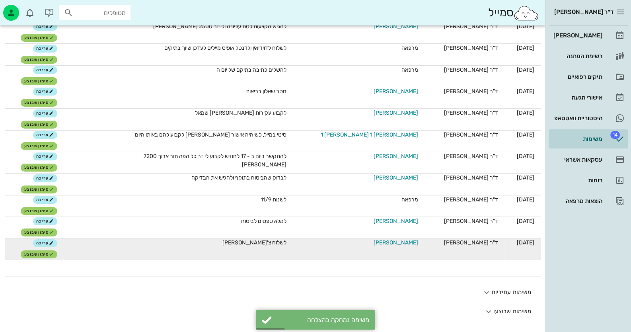
scroll to position [115, 0]
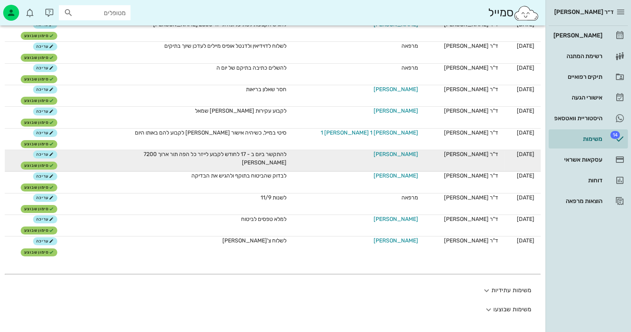
click at [387, 154] on span "[PERSON_NAME]" at bounding box center [396, 154] width 45 height 8
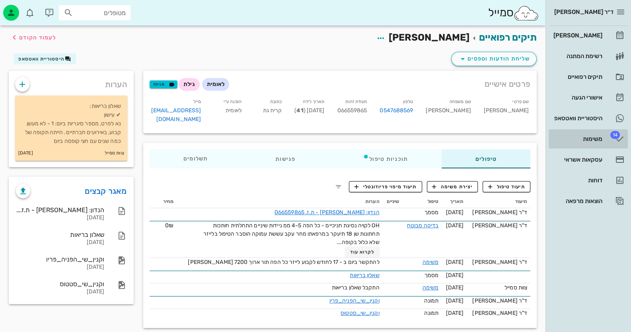
click at [602, 137] on div "משימות" at bounding box center [577, 139] width 51 height 6
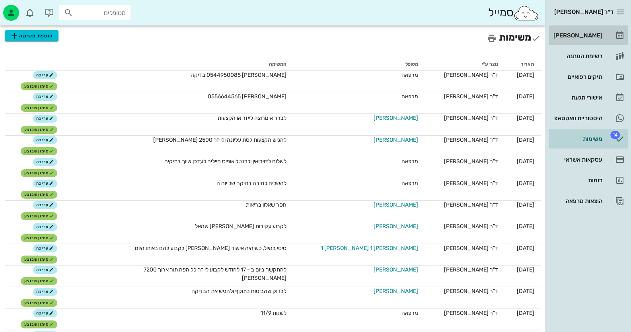
click at [605, 33] on link "[PERSON_NAME]" at bounding box center [588, 35] width 79 height 19
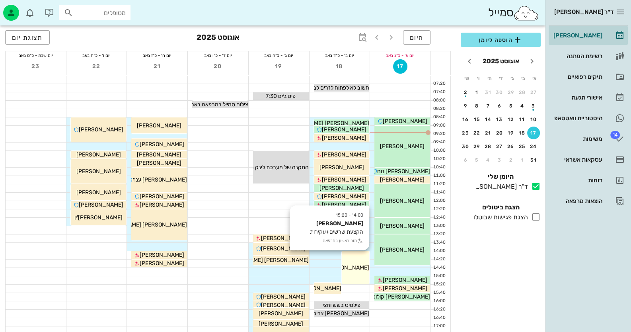
click at [356, 271] on div "[PERSON_NAME]" at bounding box center [355, 267] width 27 height 8
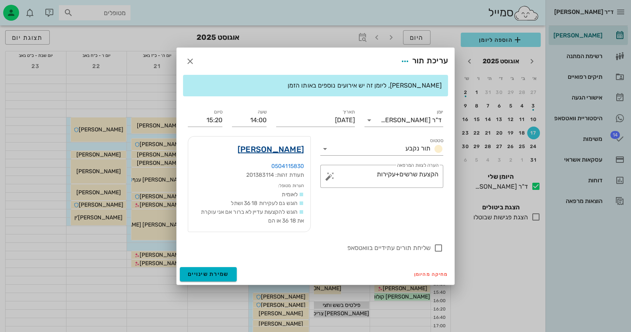
click at [292, 150] on link "[PERSON_NAME]" at bounding box center [270, 149] width 66 height 13
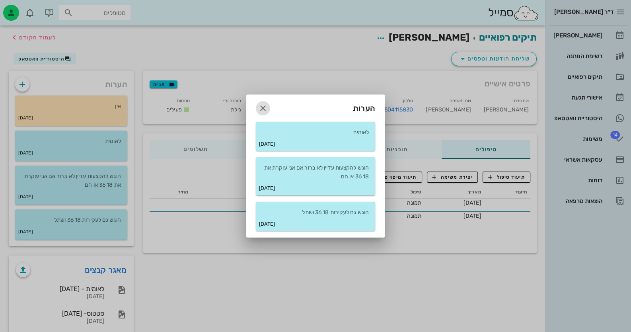
click at [263, 105] on icon "button" at bounding box center [263, 108] width 10 height 10
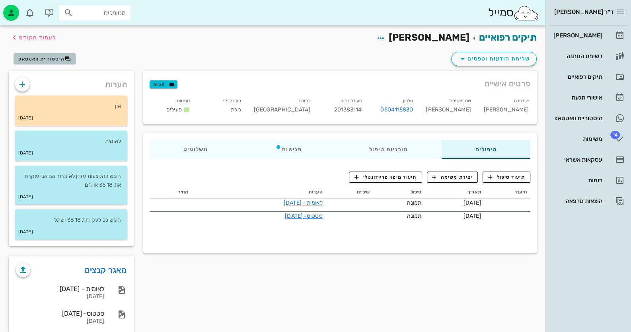
click at [54, 62] on button "היסטוריית וואטסאפ" at bounding box center [45, 58] width 62 height 11
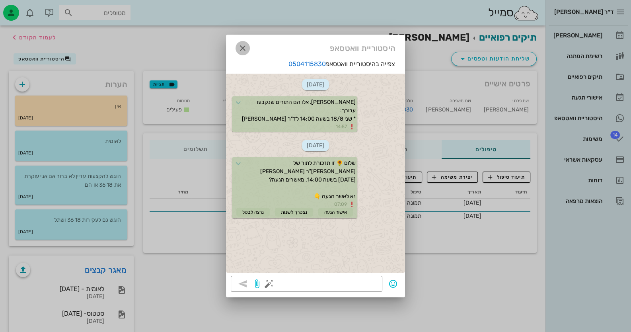
click at [243, 46] on icon "button" at bounding box center [243, 48] width 10 height 10
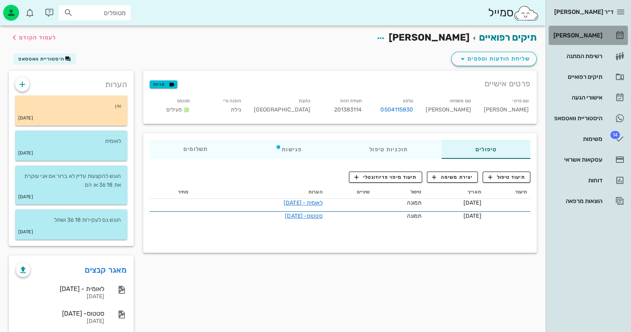
click at [617, 35] on icon at bounding box center [620, 36] width 10 height 10
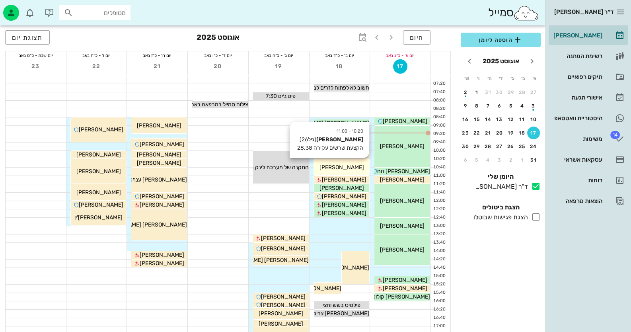
click at [344, 164] on span "[PERSON_NAME]" at bounding box center [341, 167] width 45 height 7
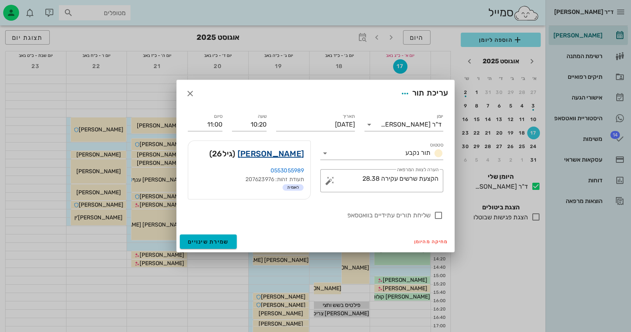
click at [298, 154] on link "[PERSON_NAME]" at bounding box center [270, 153] width 66 height 13
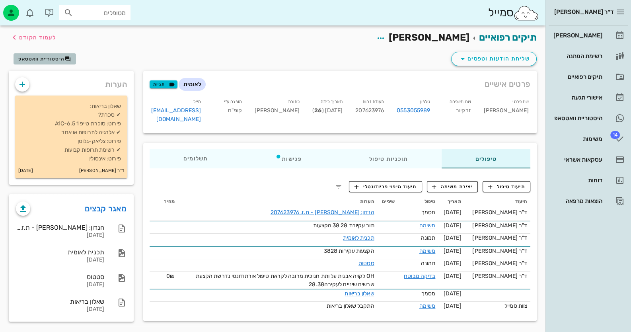
click at [51, 58] on span "היסטוריית וואטסאפ" at bounding box center [41, 59] width 46 height 6
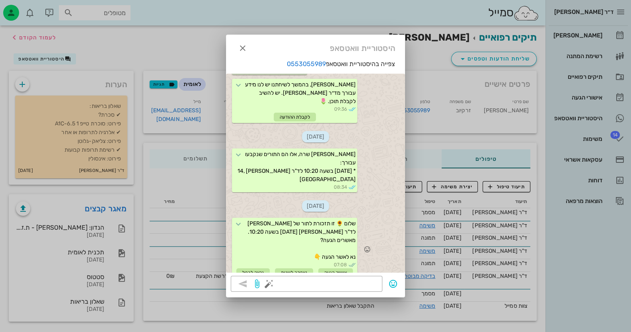
scroll to position [2, 0]
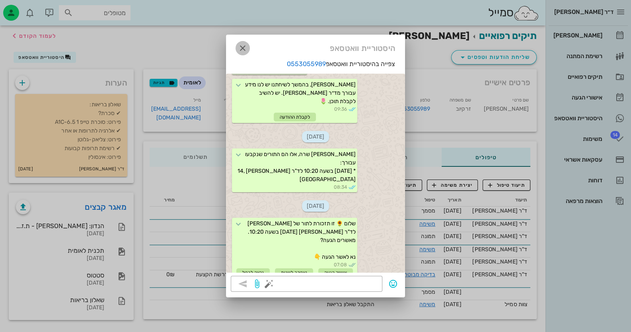
click at [245, 46] on icon "button" at bounding box center [243, 48] width 10 height 10
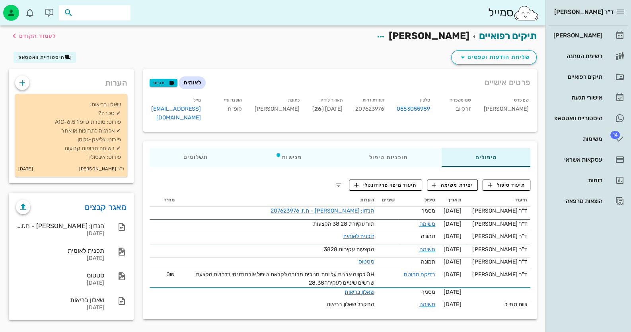
click at [105, 18] on input "text" at bounding box center [100, 13] width 51 height 10
paste input "0508947777"
type input "0508947777"
click at [109, 38] on div "0508947777" at bounding box center [81, 37] width 88 height 6
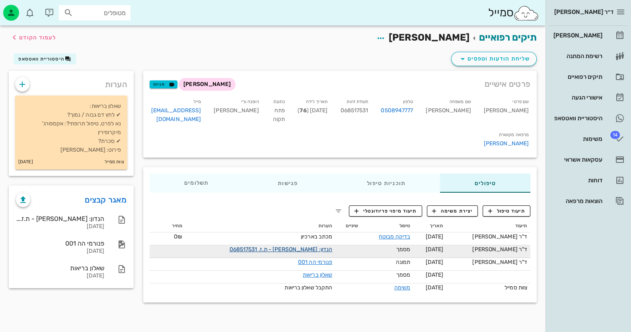
click at [298, 246] on link "הנדון: [PERSON_NAME] - ת.ז. 068517531" at bounding box center [280, 249] width 103 height 7
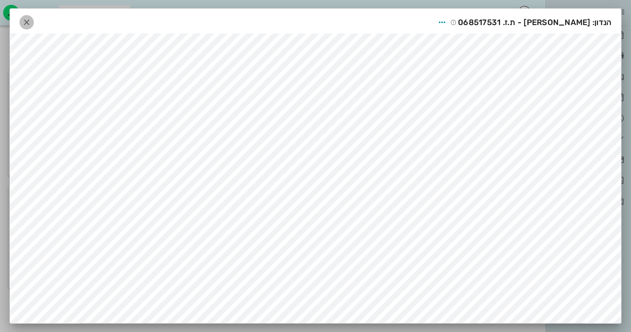
click at [29, 19] on icon "button" at bounding box center [27, 23] width 10 height 10
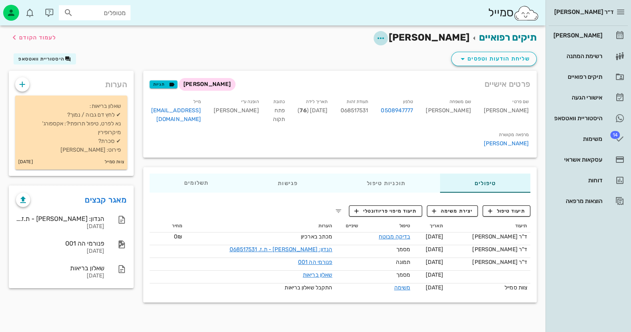
click at [385, 36] on icon "button" at bounding box center [381, 38] width 10 height 10
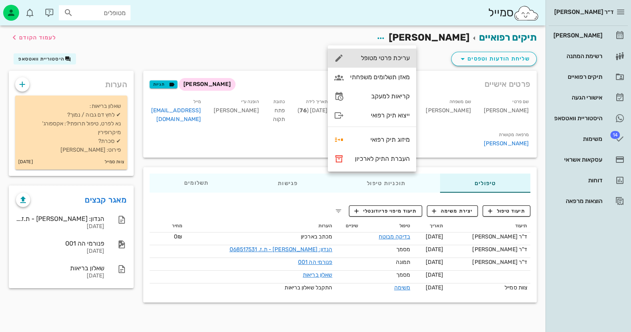
click at [405, 57] on div "עריכת פרטי מטופל" at bounding box center [380, 58] width 60 height 8
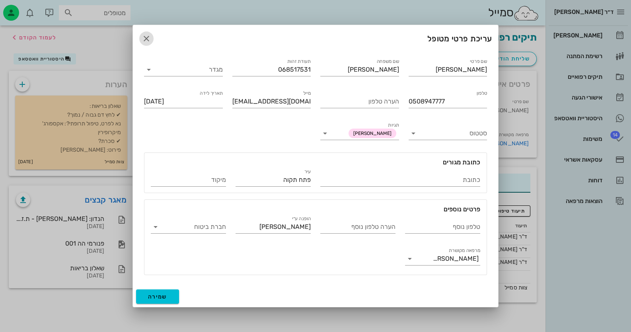
click at [142, 39] on icon "button" at bounding box center [147, 39] width 10 height 10
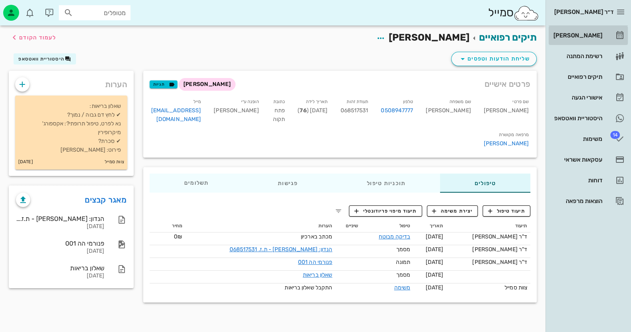
click at [591, 39] on div "[PERSON_NAME]" at bounding box center [577, 35] width 51 height 13
